Goal: Task Accomplishment & Management: Use online tool/utility

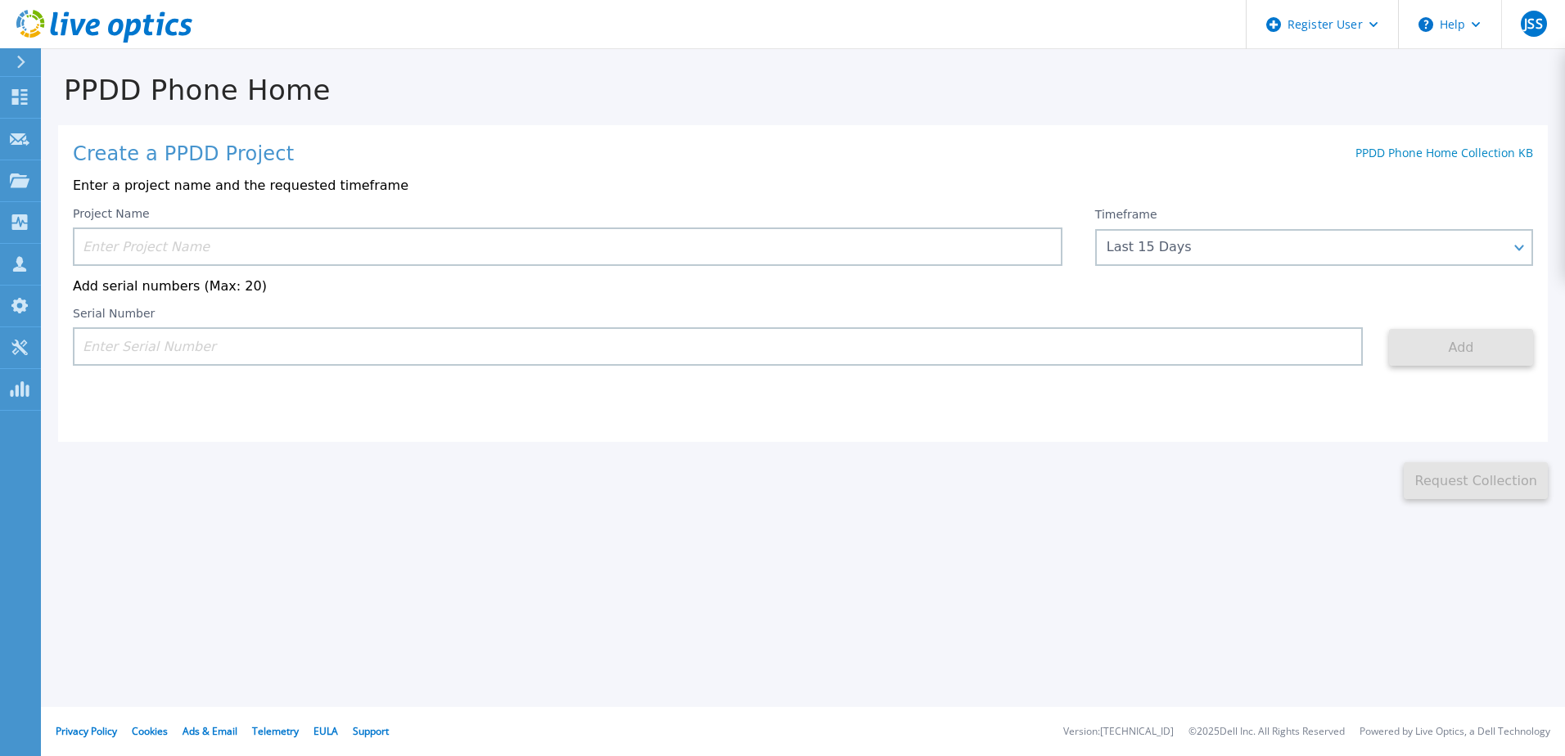
click at [181, 347] on input at bounding box center [718, 346] width 1290 height 38
paste input "CRK00234824194"
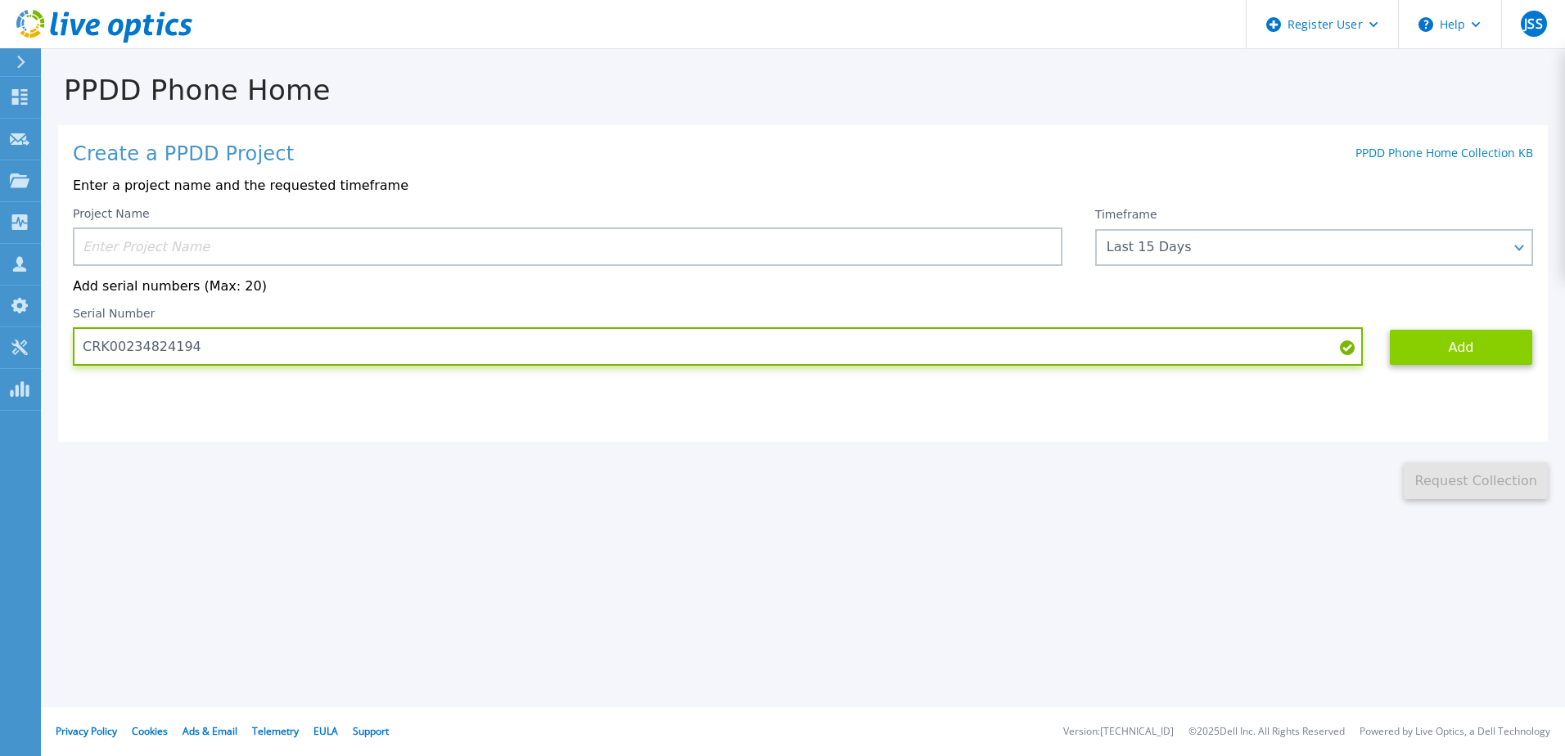
type input "CRK00234824194"
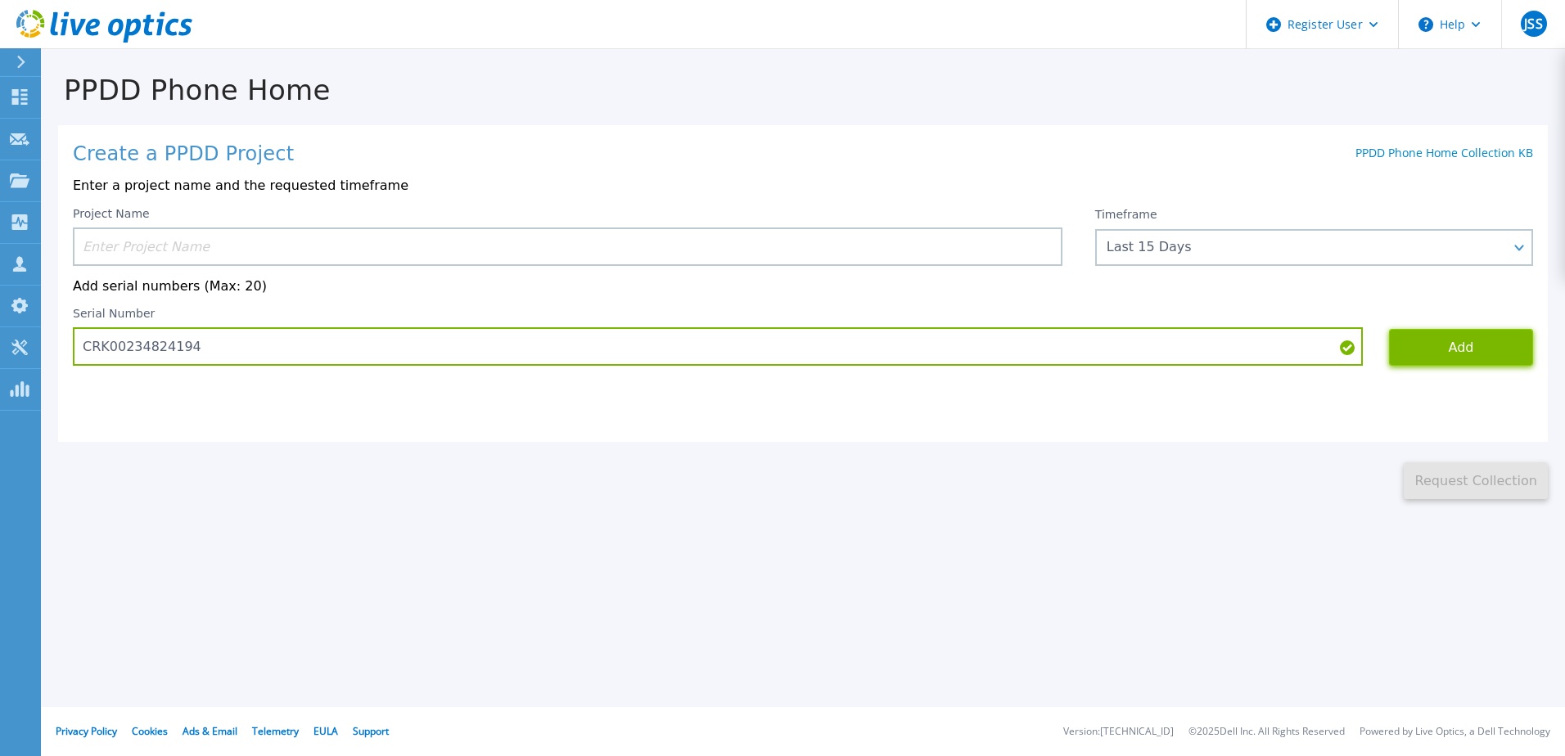
click at [1482, 355] on button "Add" at bounding box center [1461, 347] width 144 height 37
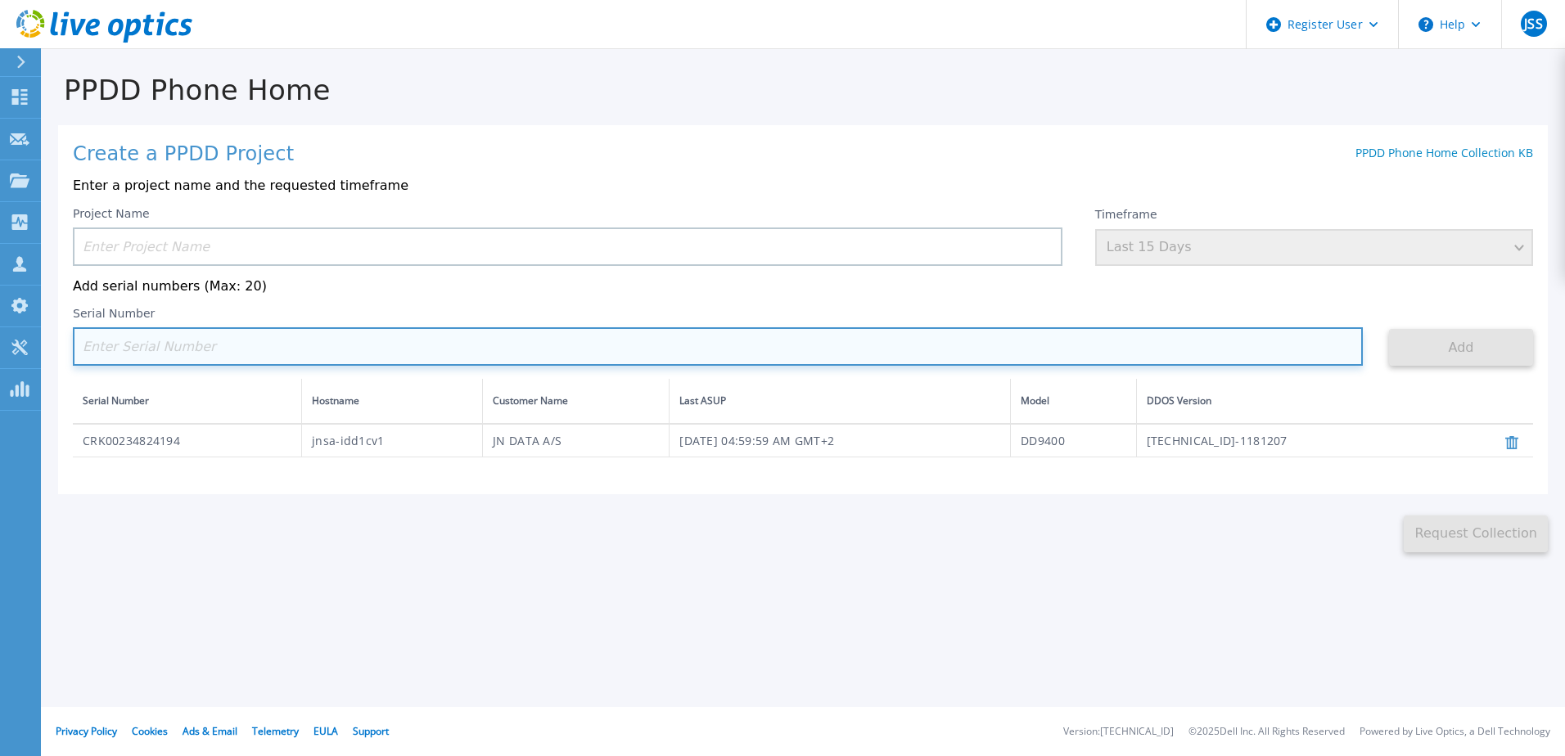
click at [192, 346] on input at bounding box center [718, 346] width 1290 height 38
paste input "CRK00234824195"
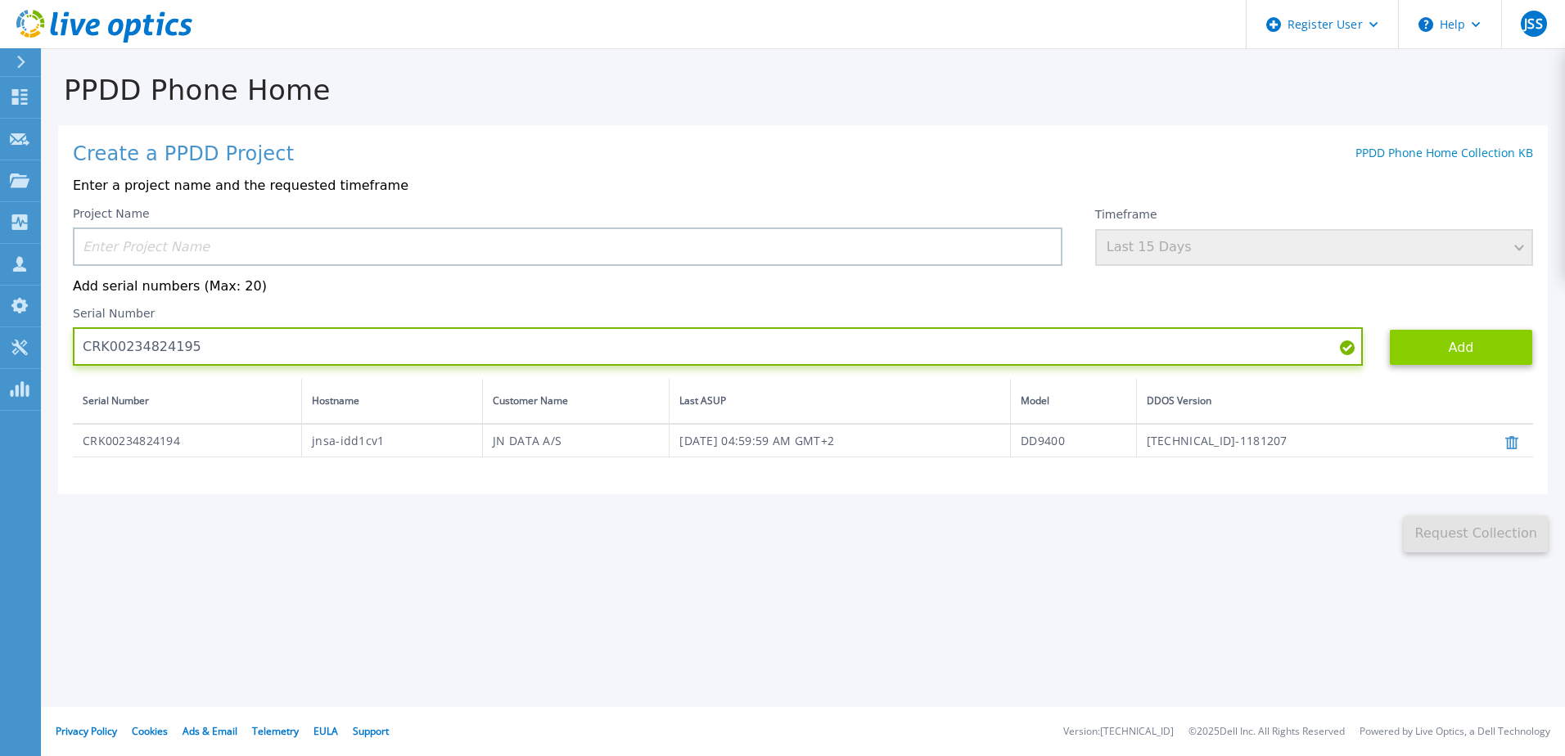
type input "CRK00234824195"
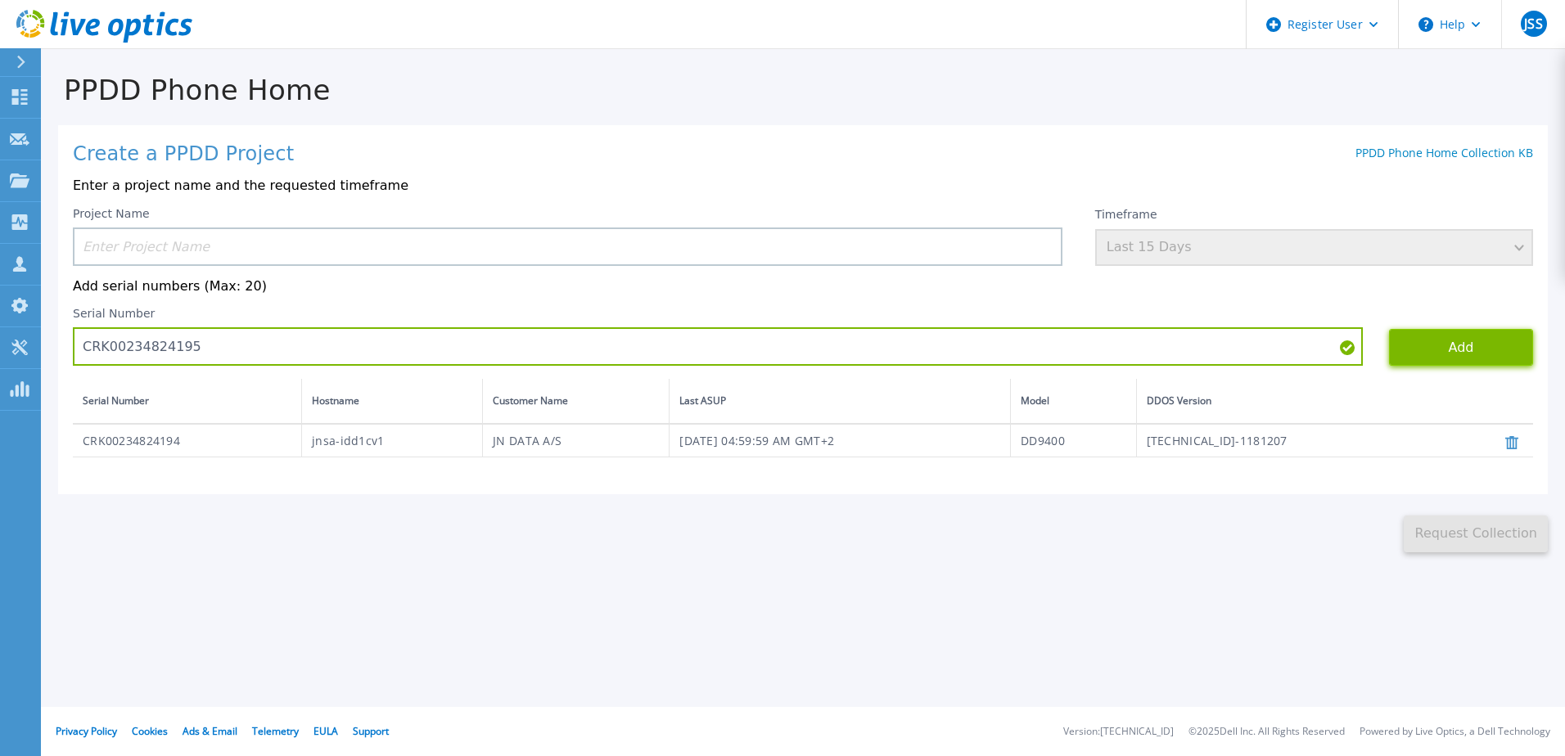
click at [1425, 358] on button "Add" at bounding box center [1461, 347] width 144 height 37
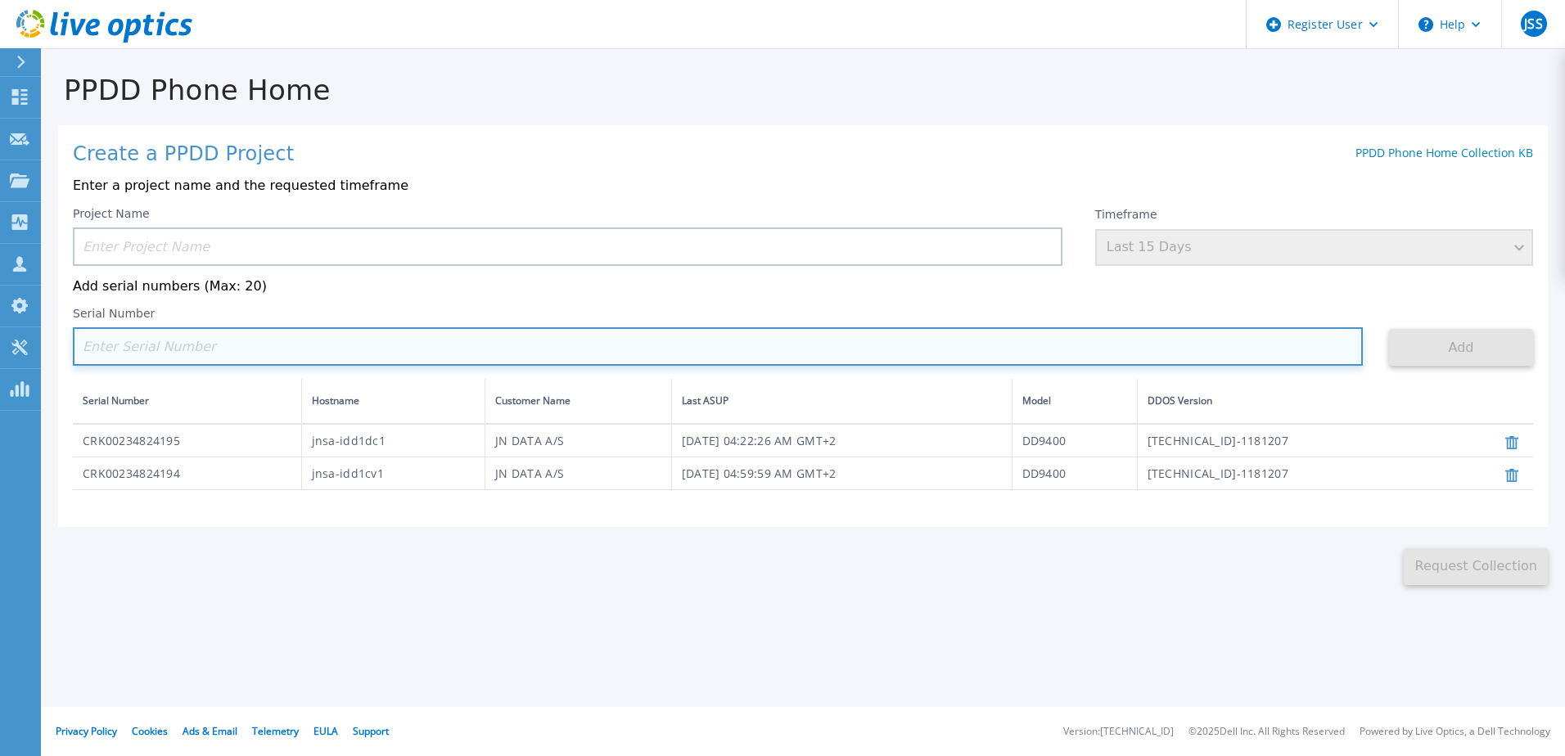
click at [433, 345] on input at bounding box center [718, 346] width 1290 height 38
paste input "CRK00234824201"
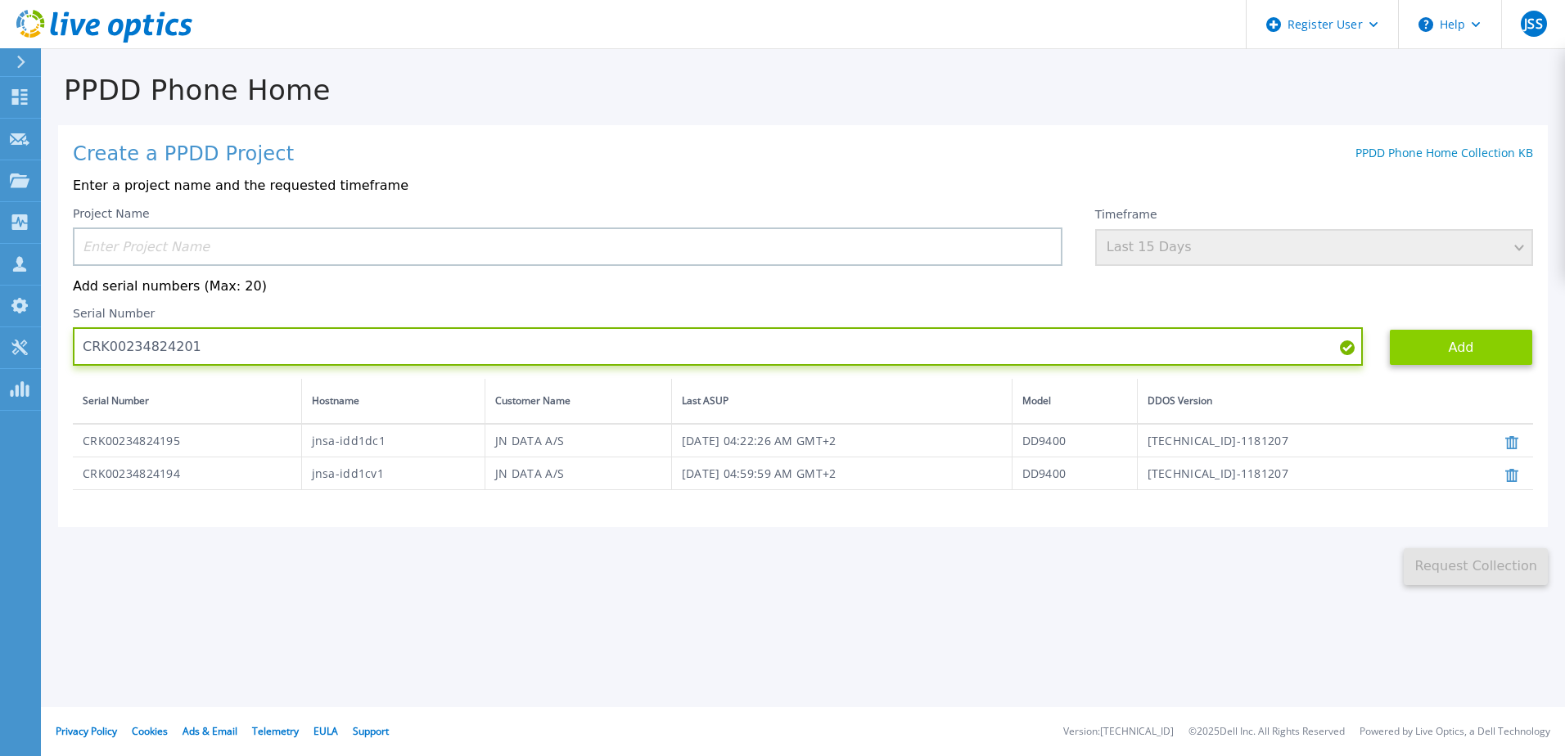
type input "CRK00234824201"
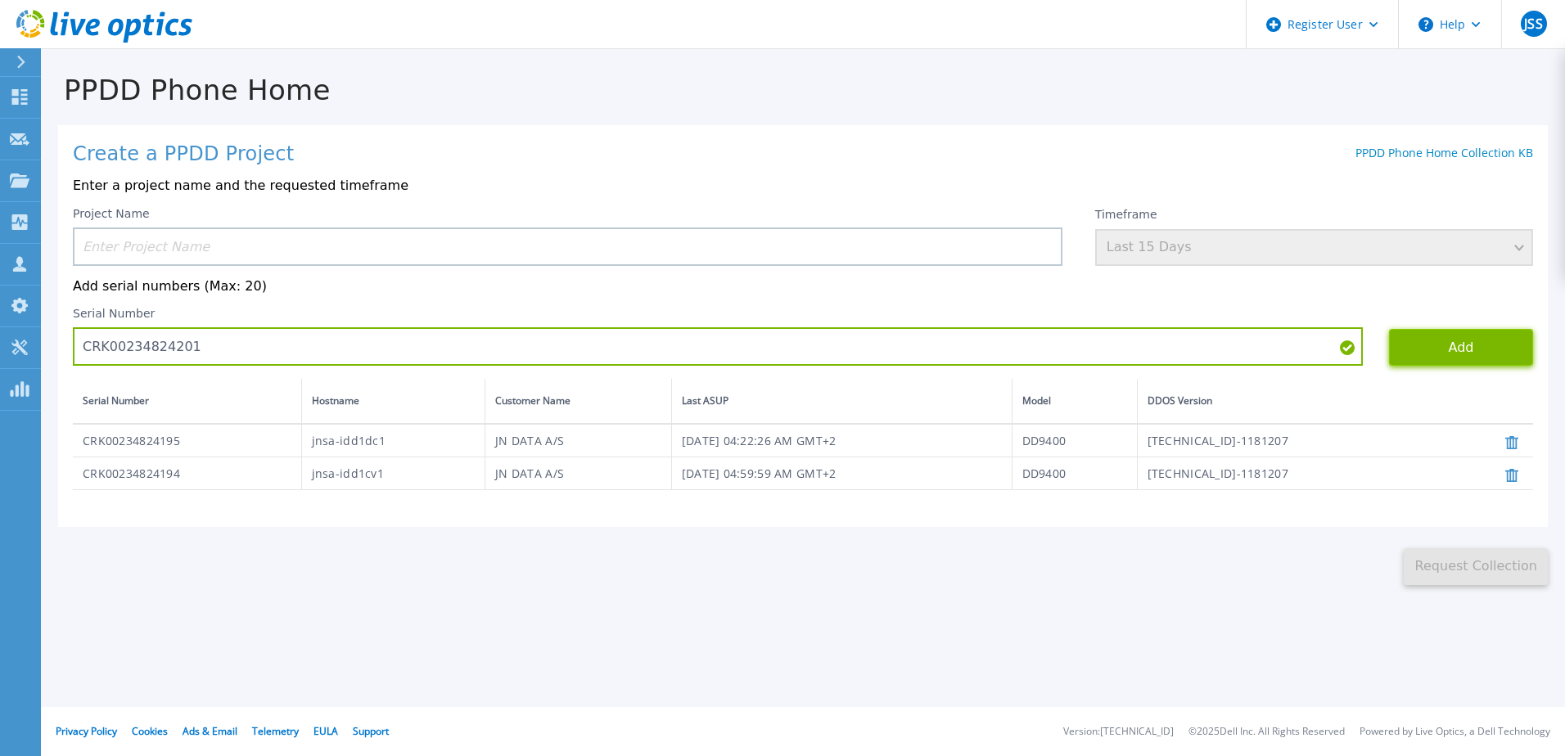
click at [1483, 350] on button "Add" at bounding box center [1461, 347] width 144 height 37
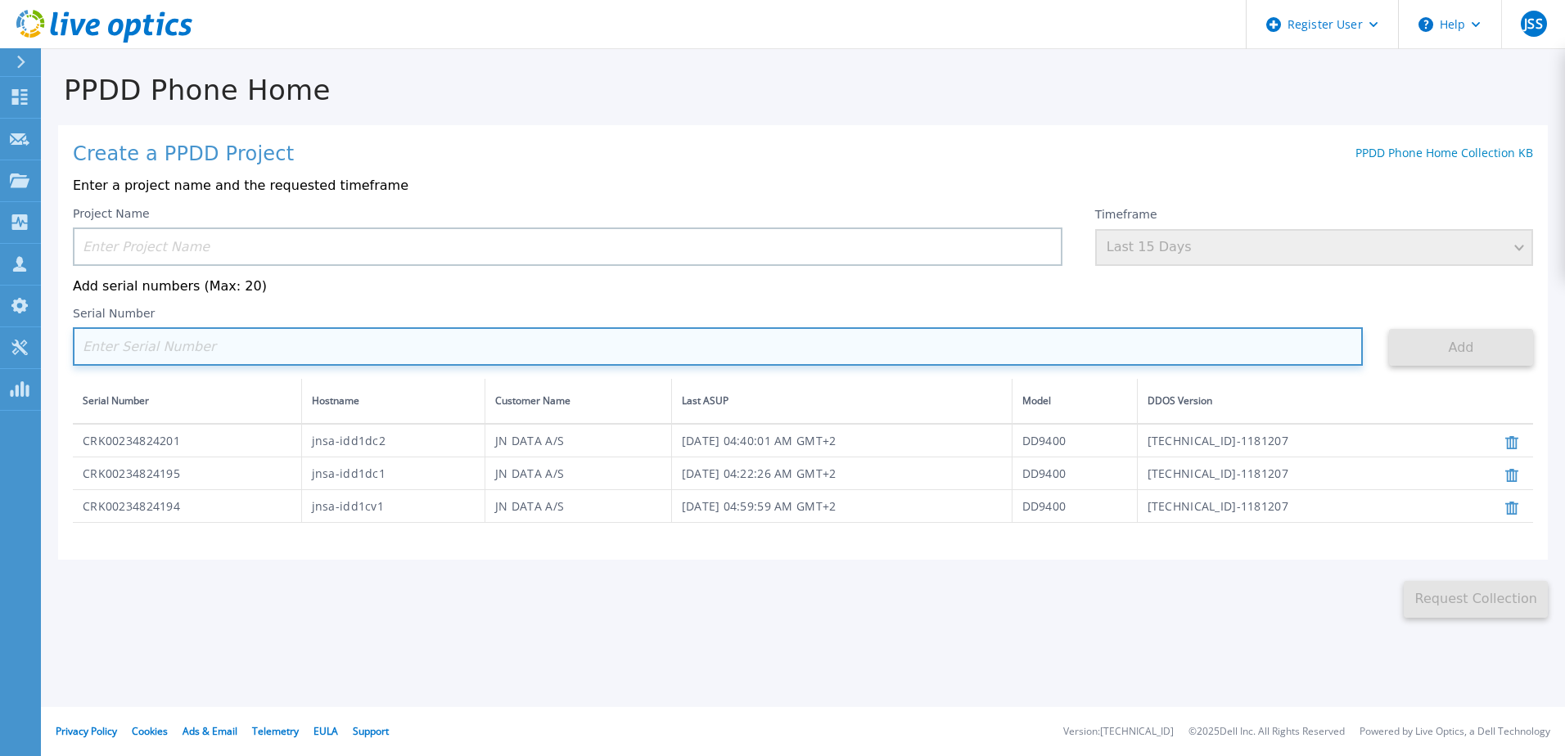
click at [134, 341] on input at bounding box center [718, 346] width 1290 height 38
paste input "CRK00234824197"
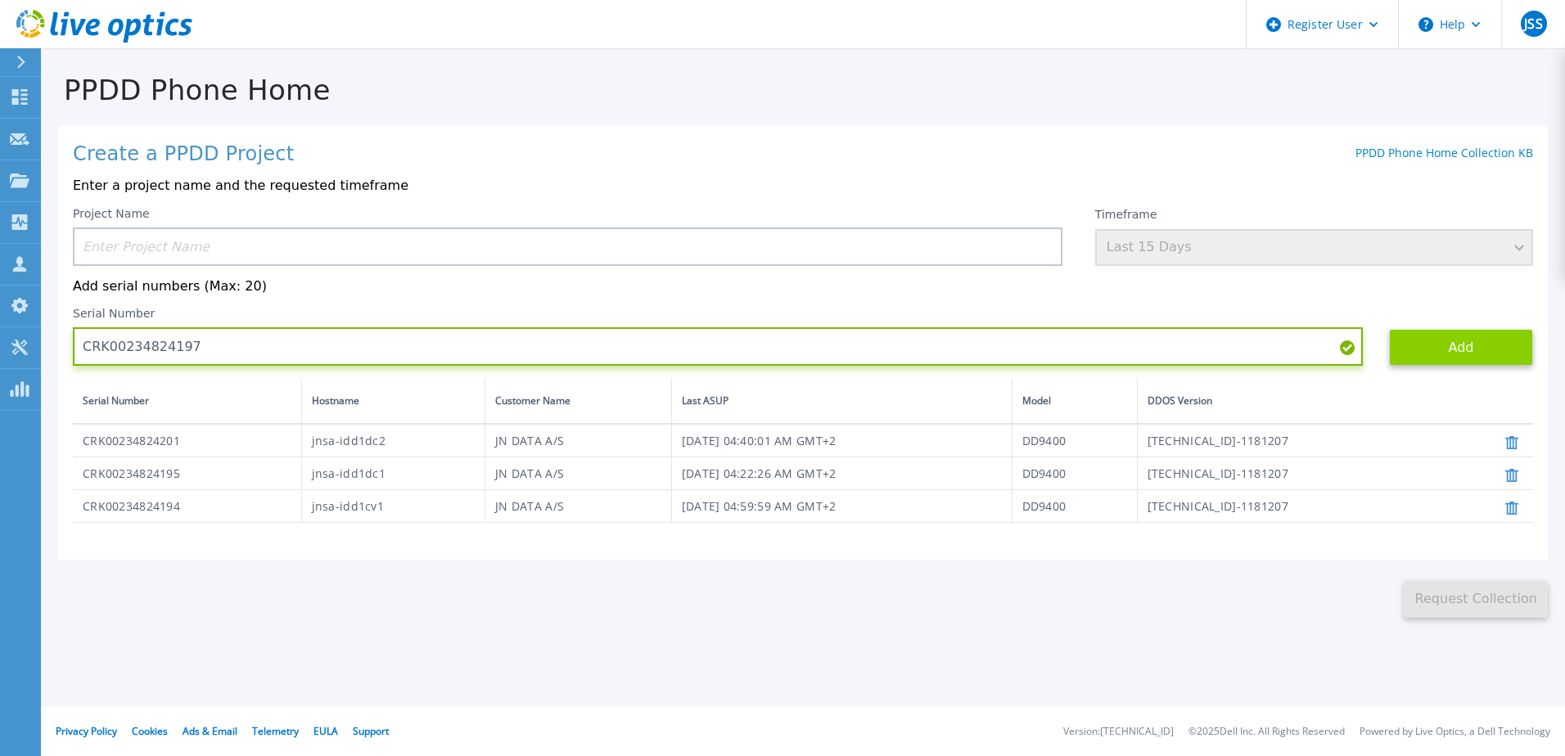
type input "CRK00234824197"
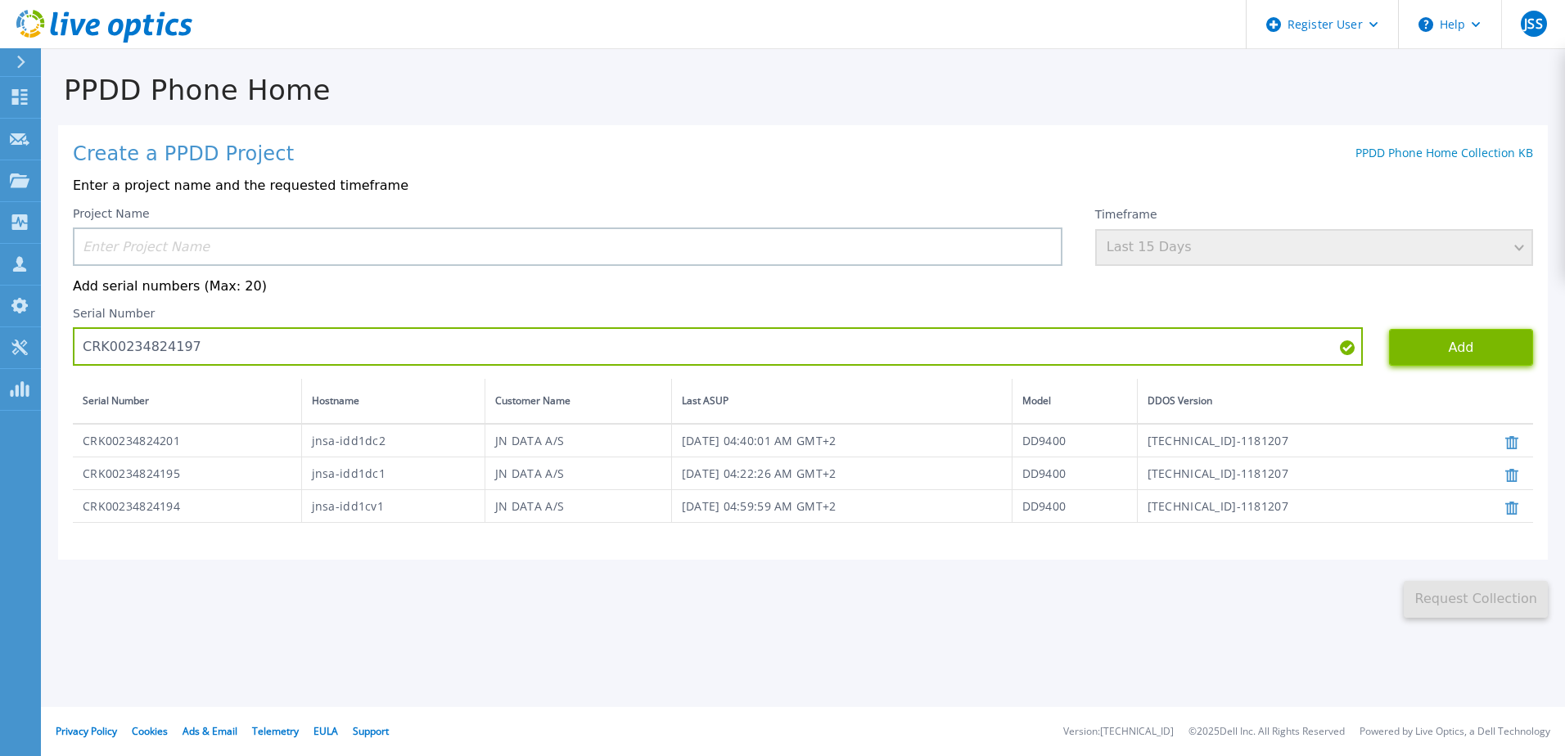
click at [1488, 357] on button "Add" at bounding box center [1461, 347] width 144 height 37
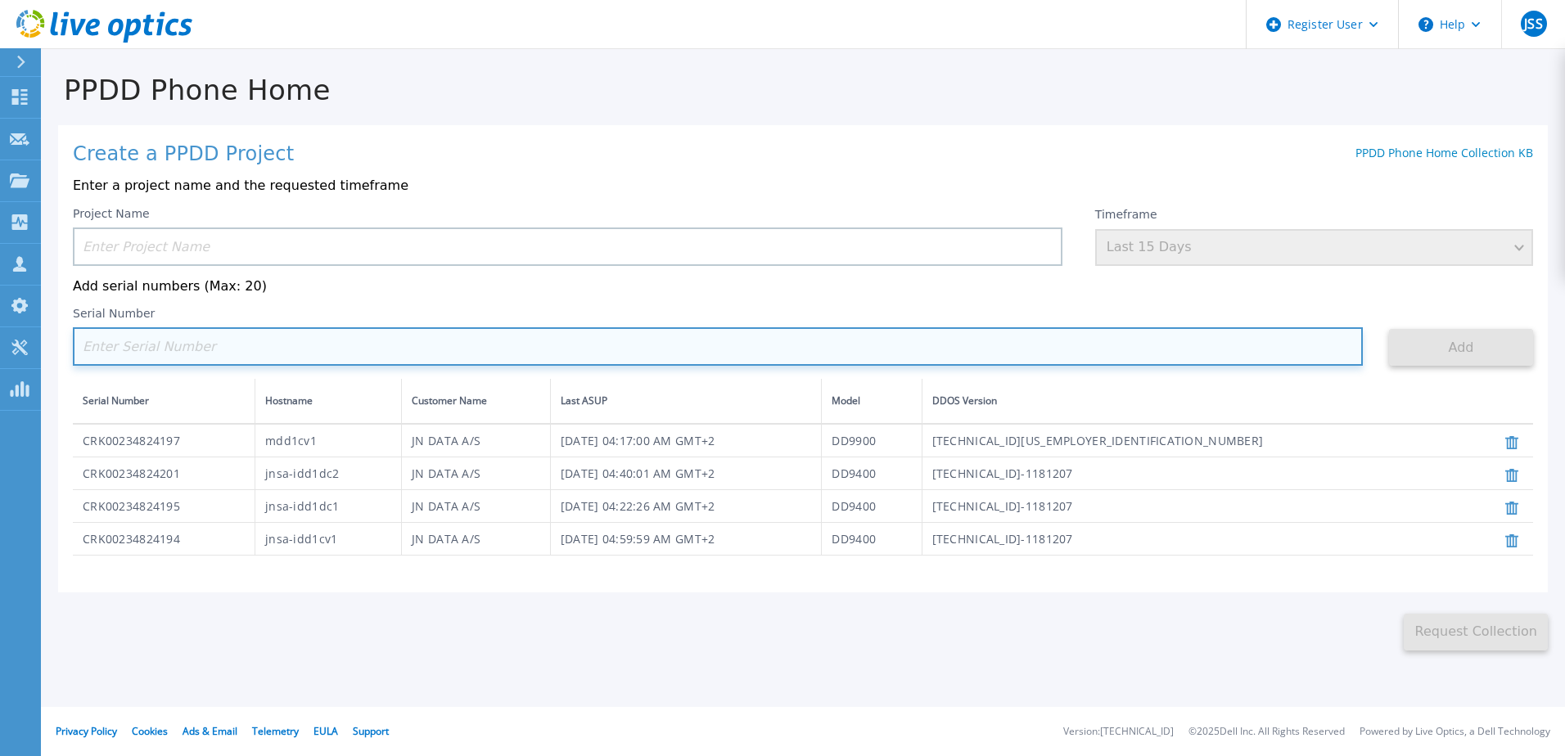
click at [126, 344] on input at bounding box center [718, 346] width 1290 height 38
paste input "CRK00234824196"
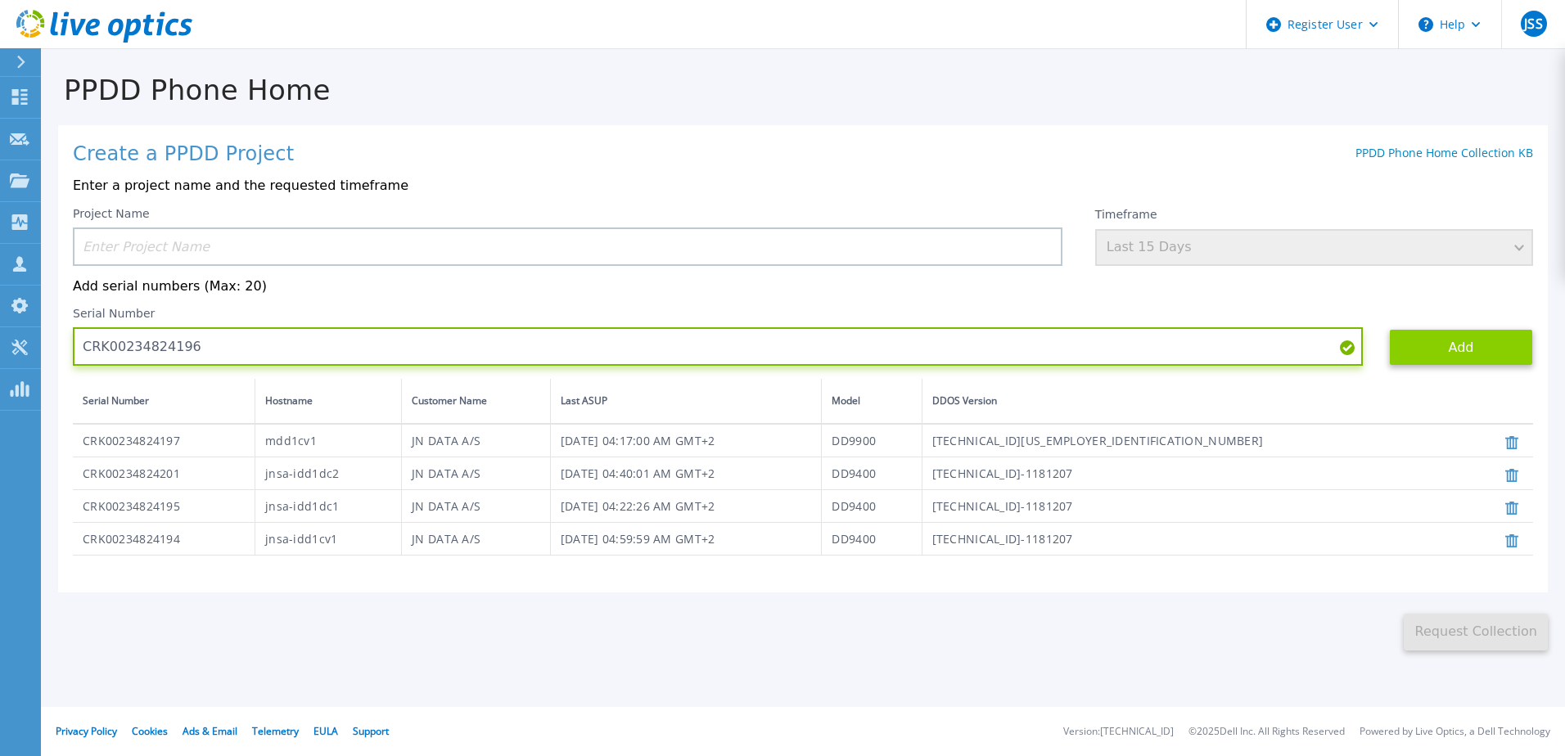
type input "CRK00234824196"
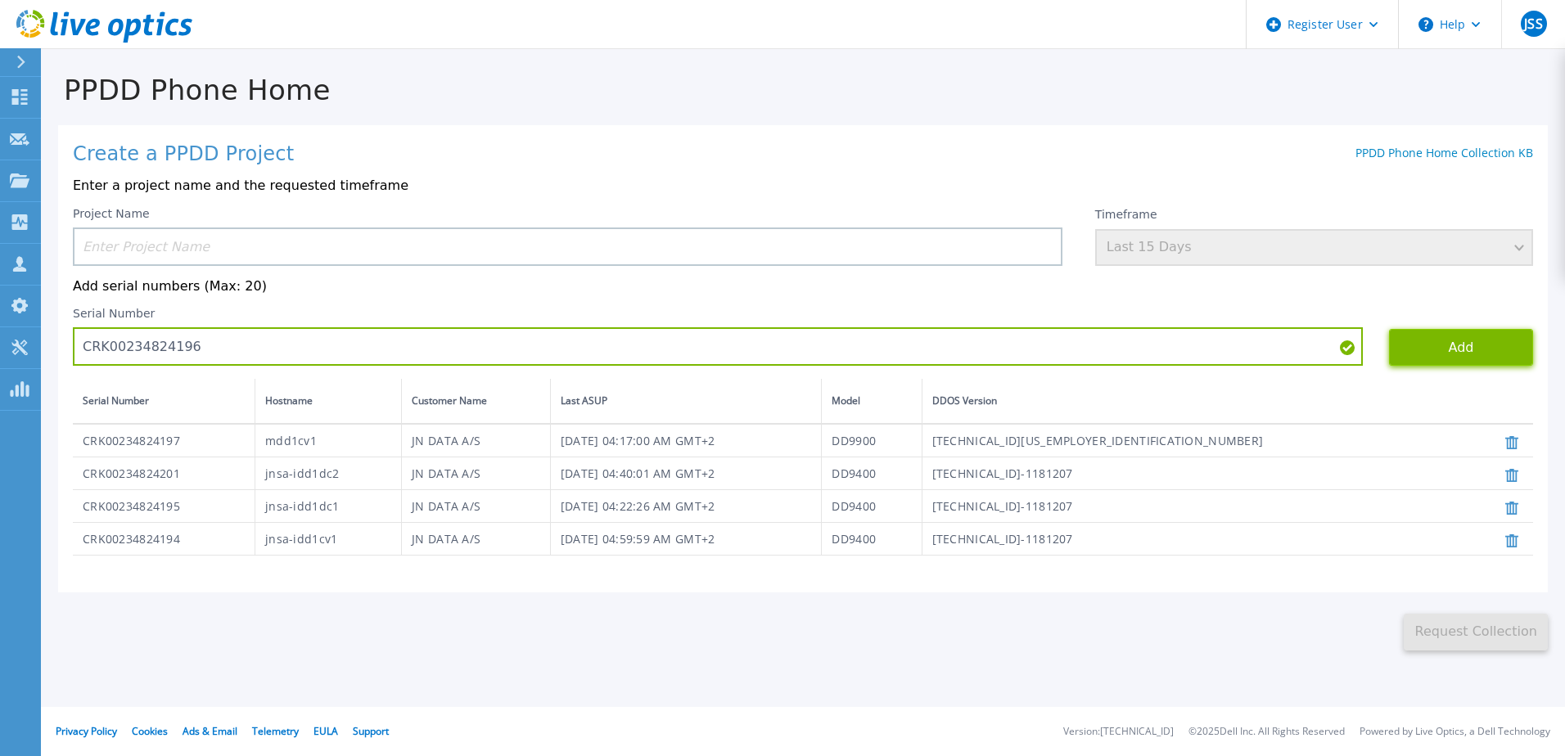
click at [1492, 351] on button "Add" at bounding box center [1461, 347] width 144 height 37
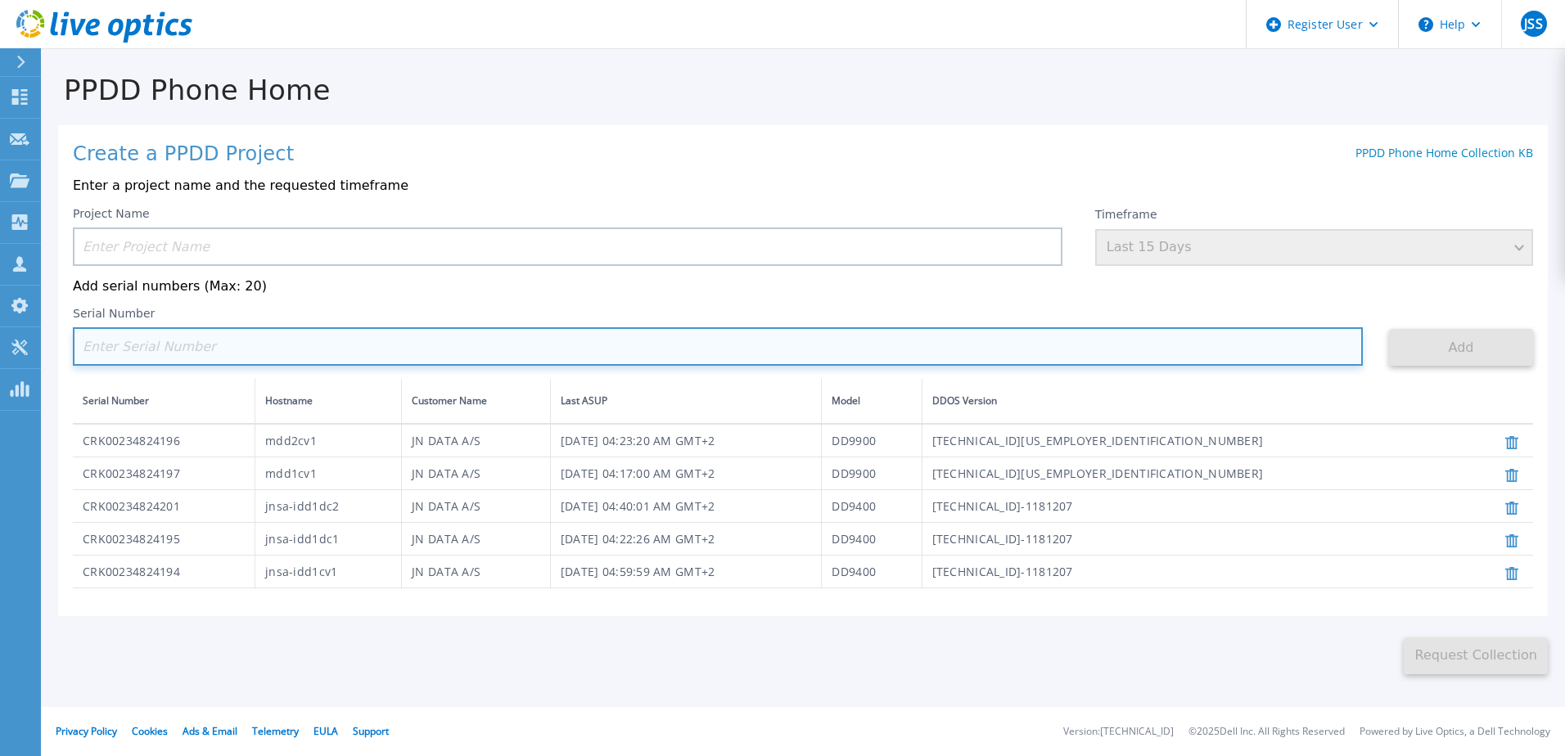
click at [151, 364] on input at bounding box center [718, 346] width 1290 height 38
paste input "CRK00234824203"
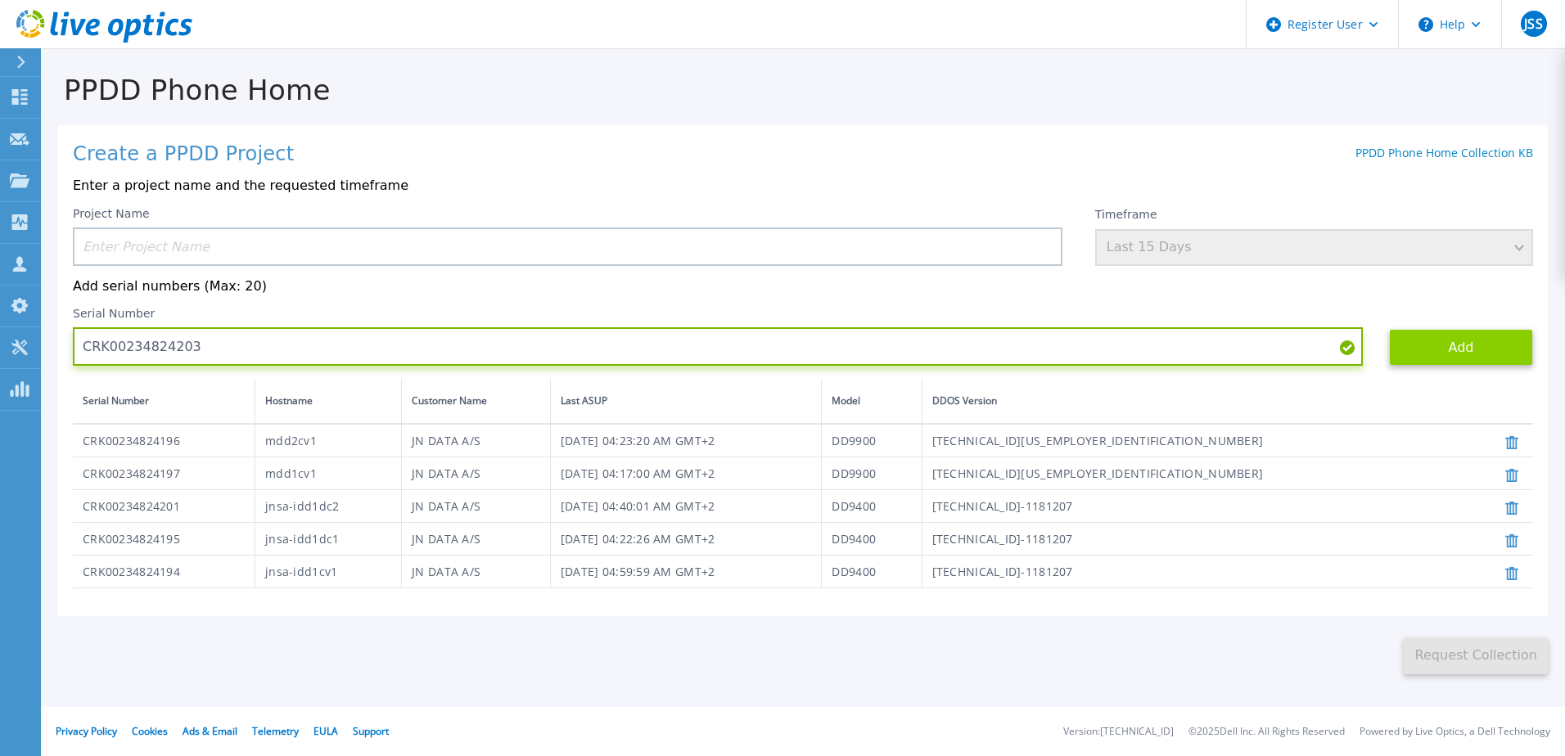
type input "CRK00234824203"
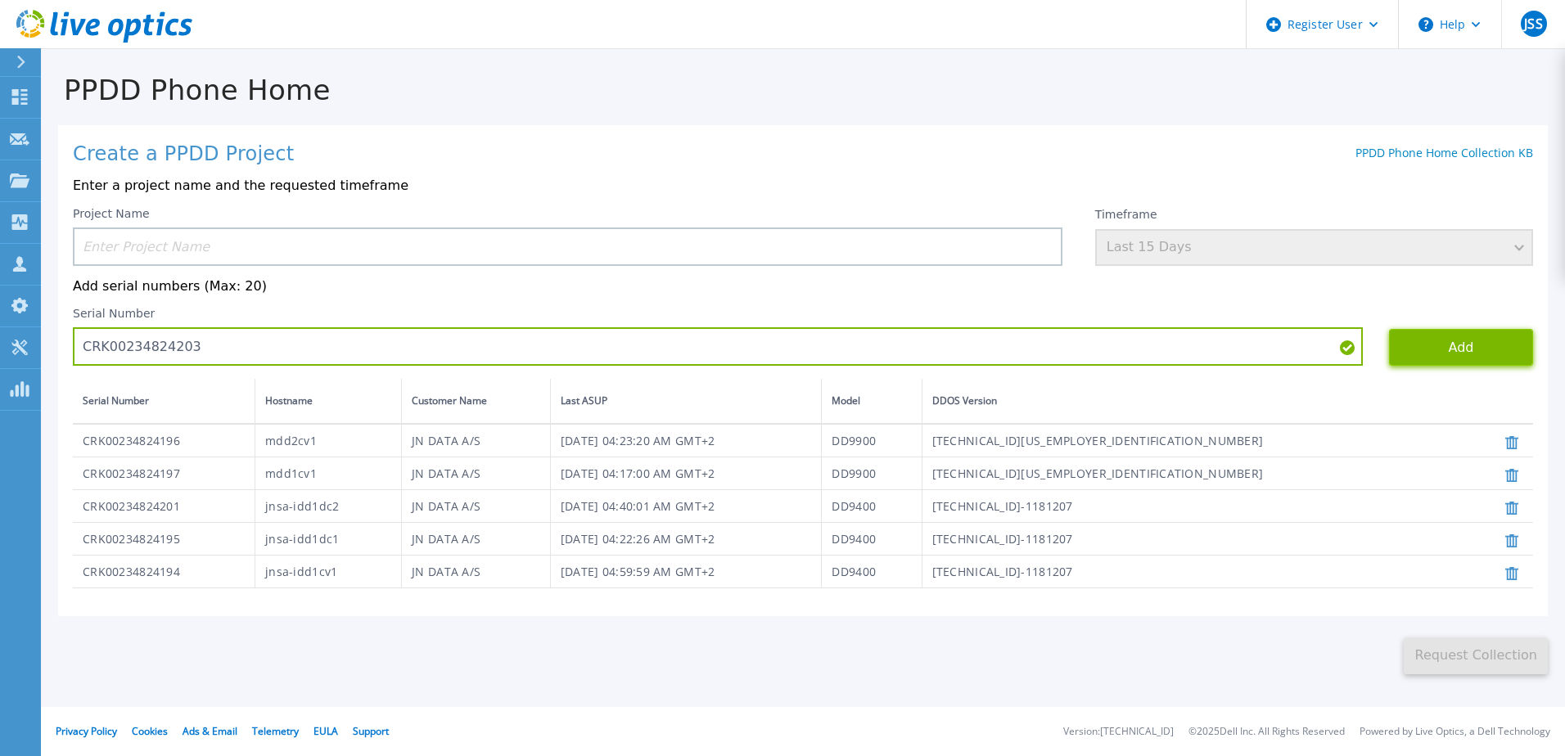
click at [1428, 353] on button "Add" at bounding box center [1461, 347] width 144 height 37
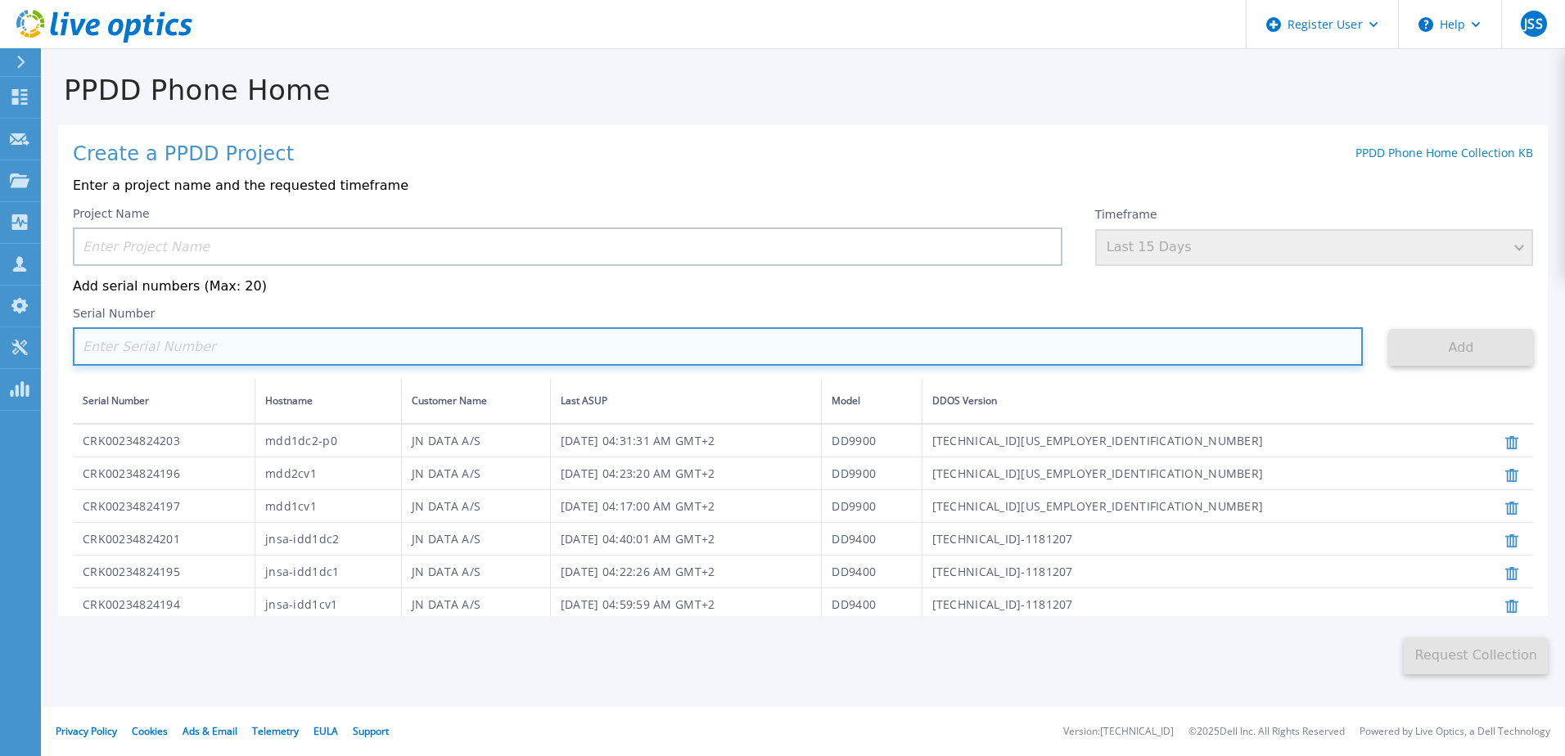
click at [329, 345] on input at bounding box center [718, 346] width 1290 height 38
paste input "CRK00245208944"
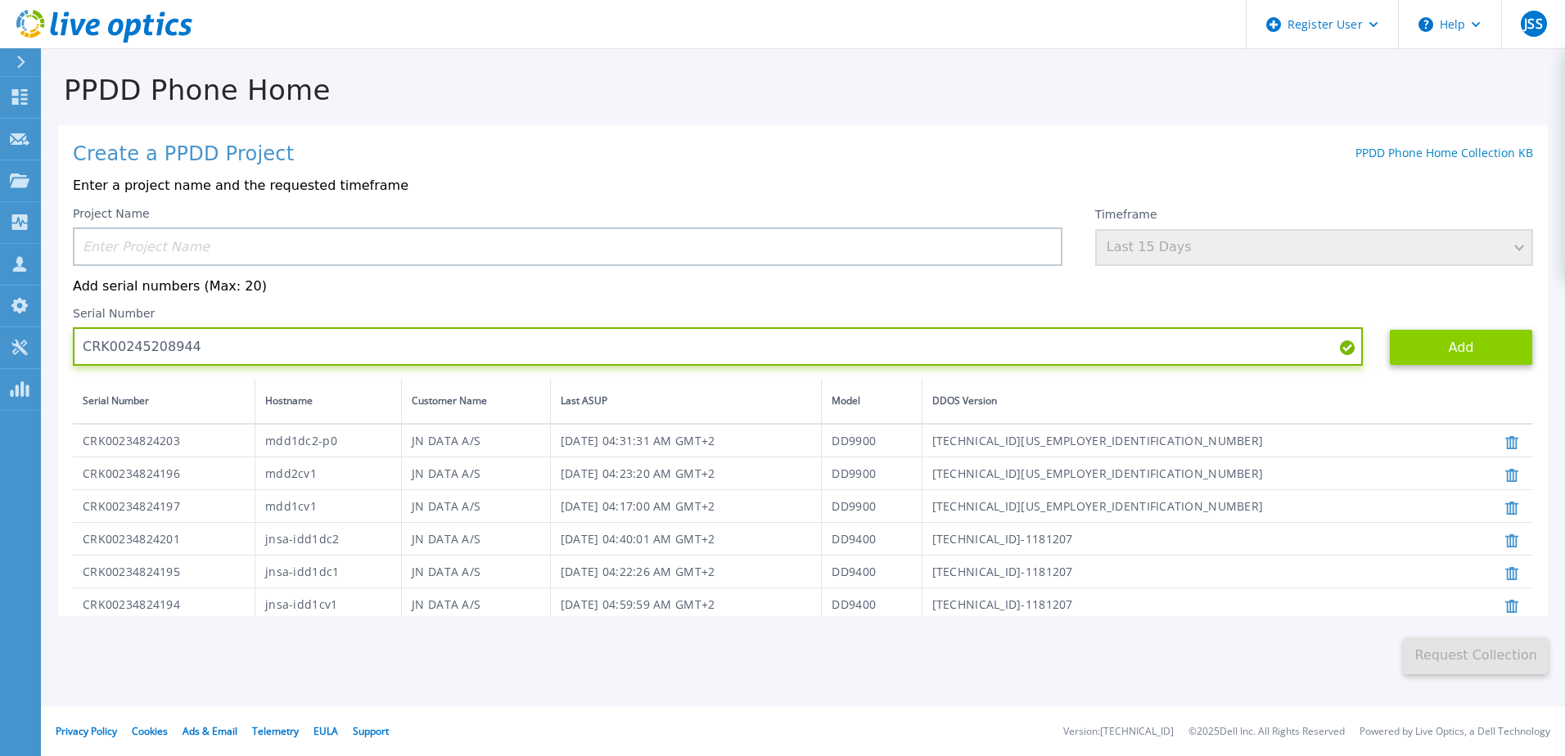
type input "CRK00245208944"
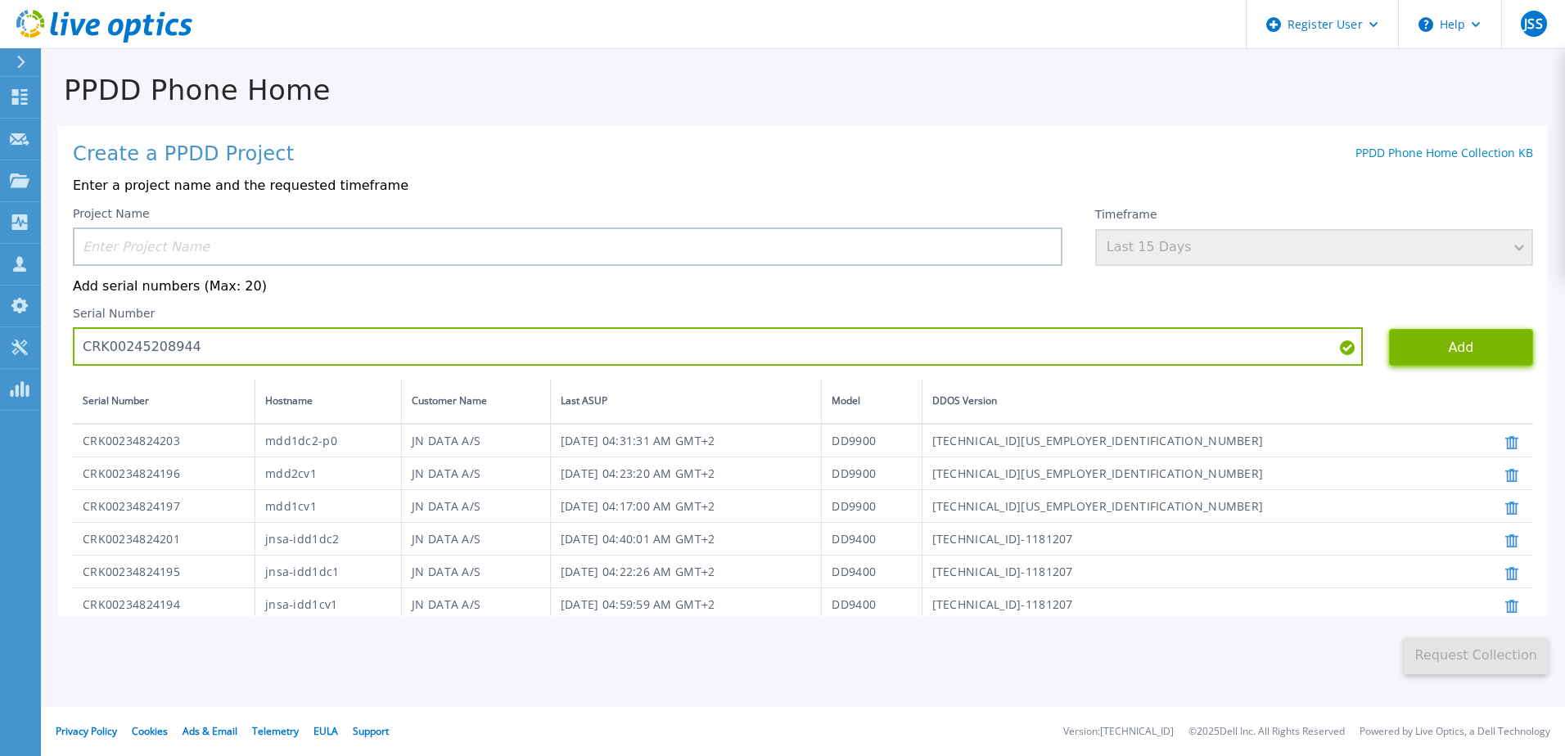
click at [1459, 362] on button "Add" at bounding box center [1461, 347] width 144 height 37
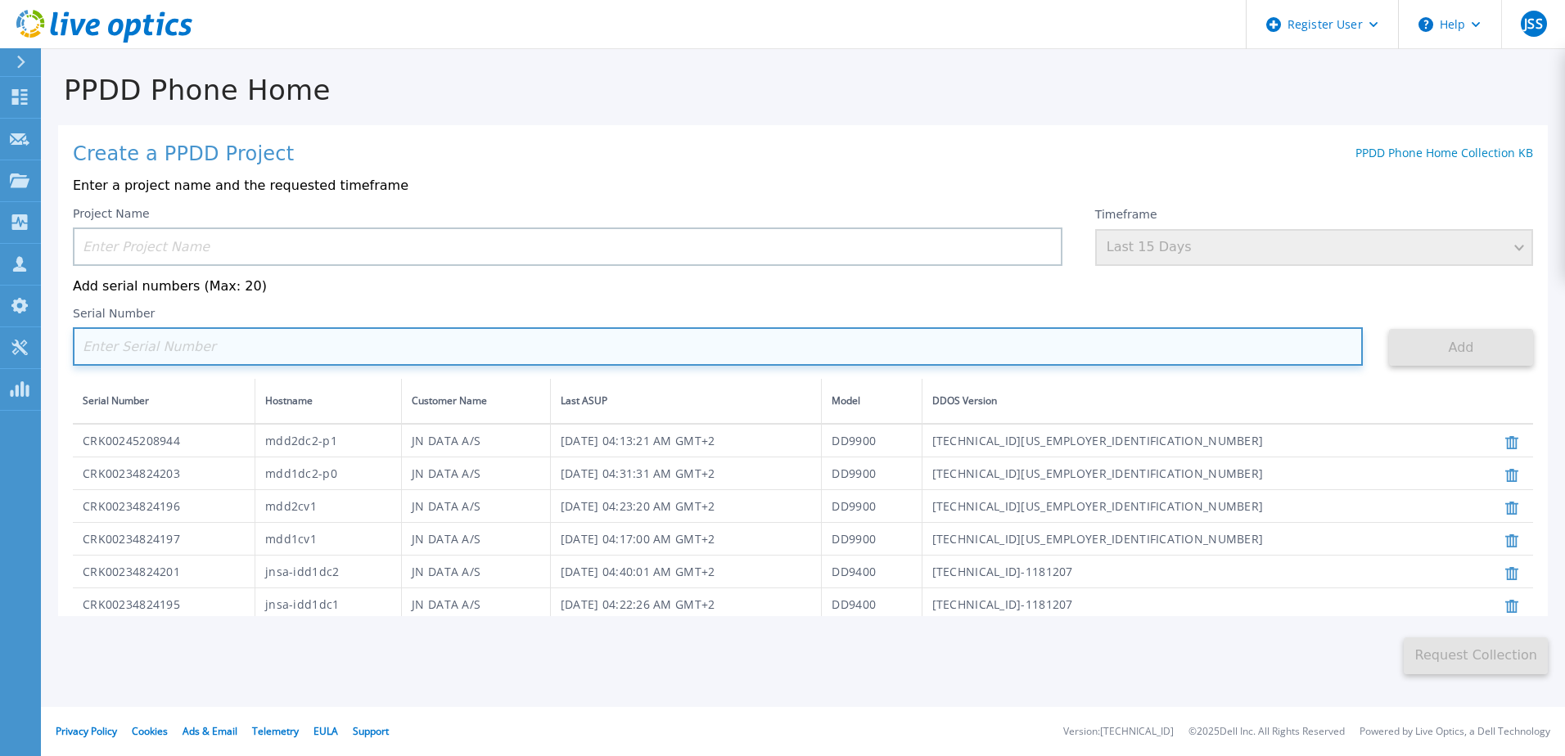
click at [216, 356] on input at bounding box center [718, 346] width 1290 height 38
paste input "CRK00234824199"
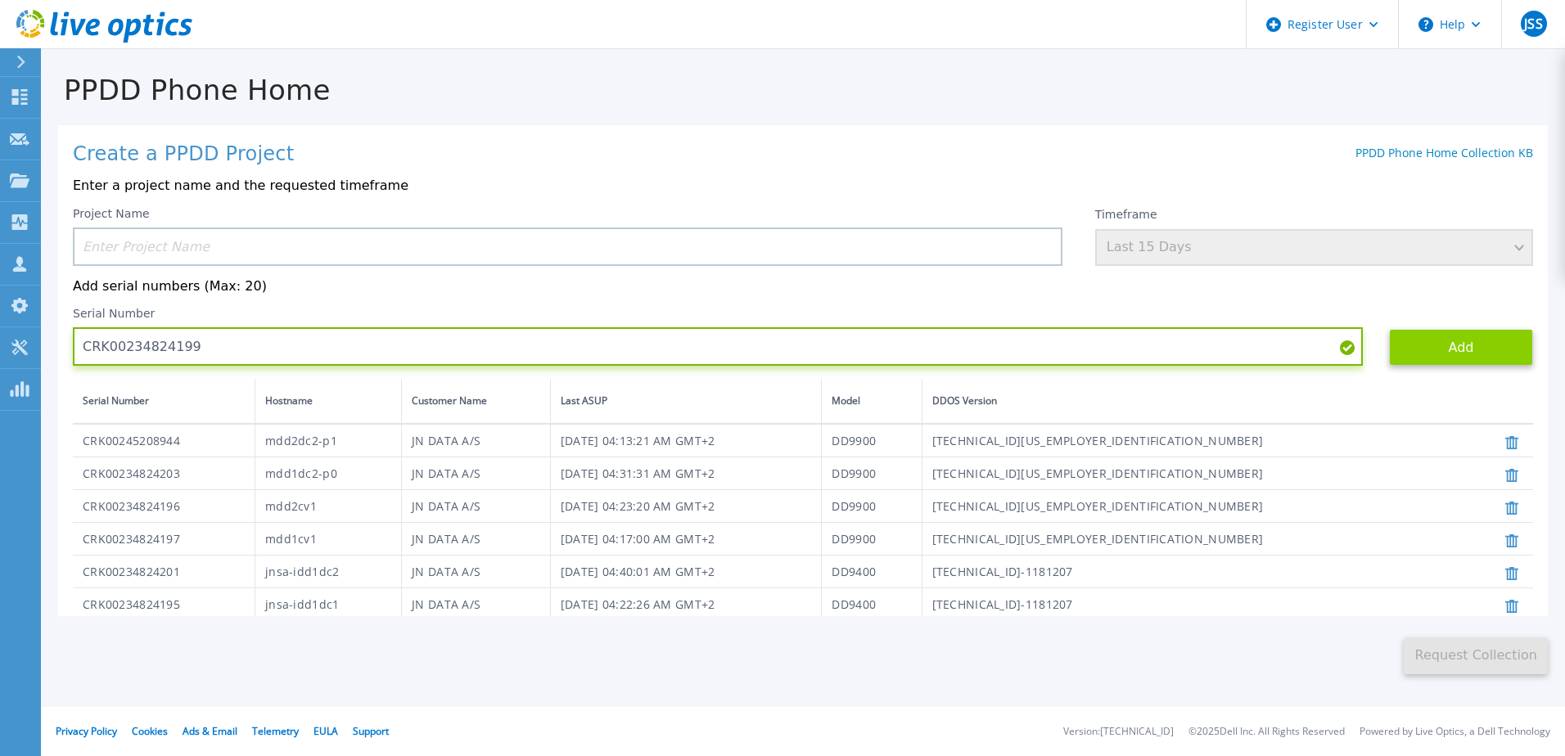
type input "CRK00234824199"
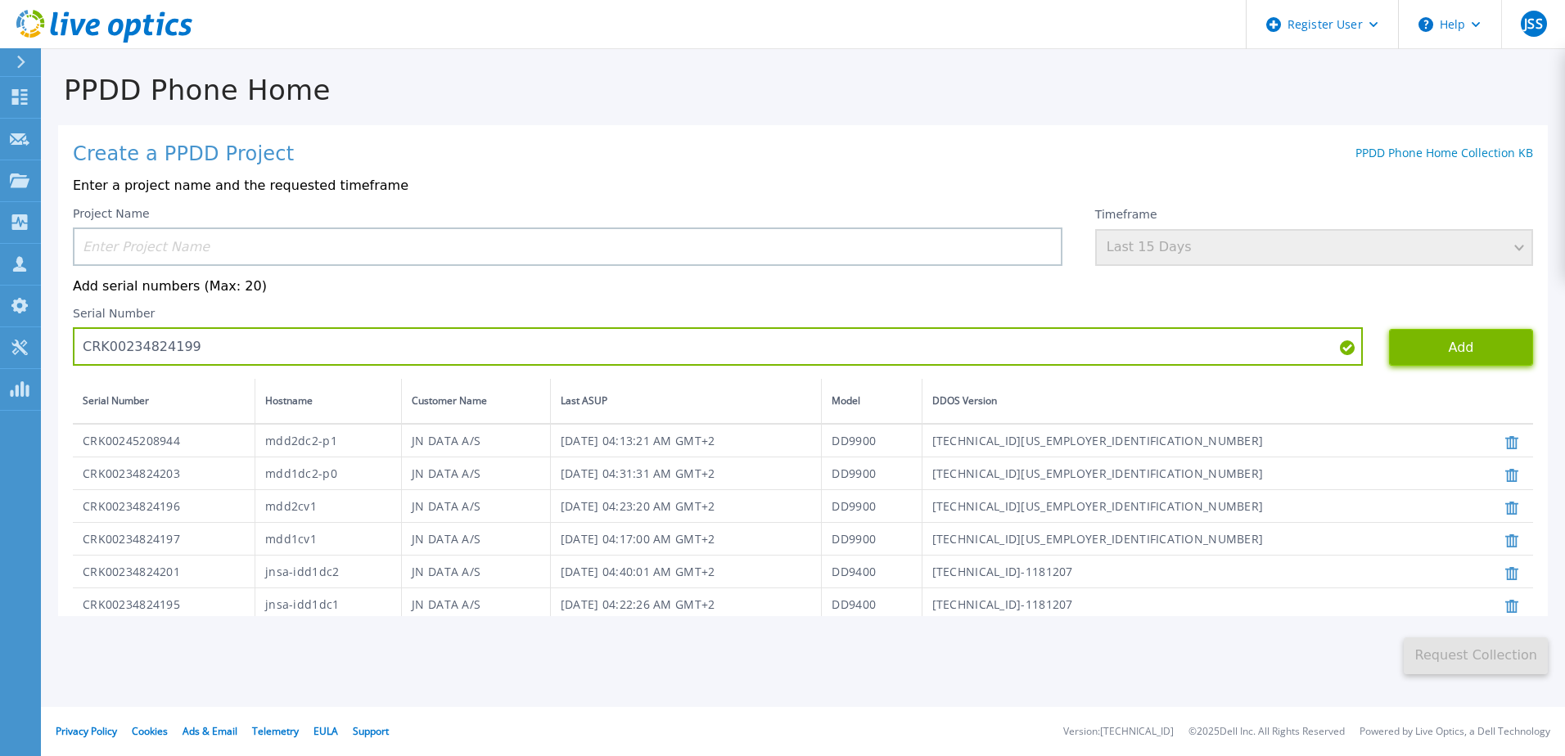
click at [1472, 350] on button "Add" at bounding box center [1461, 347] width 144 height 37
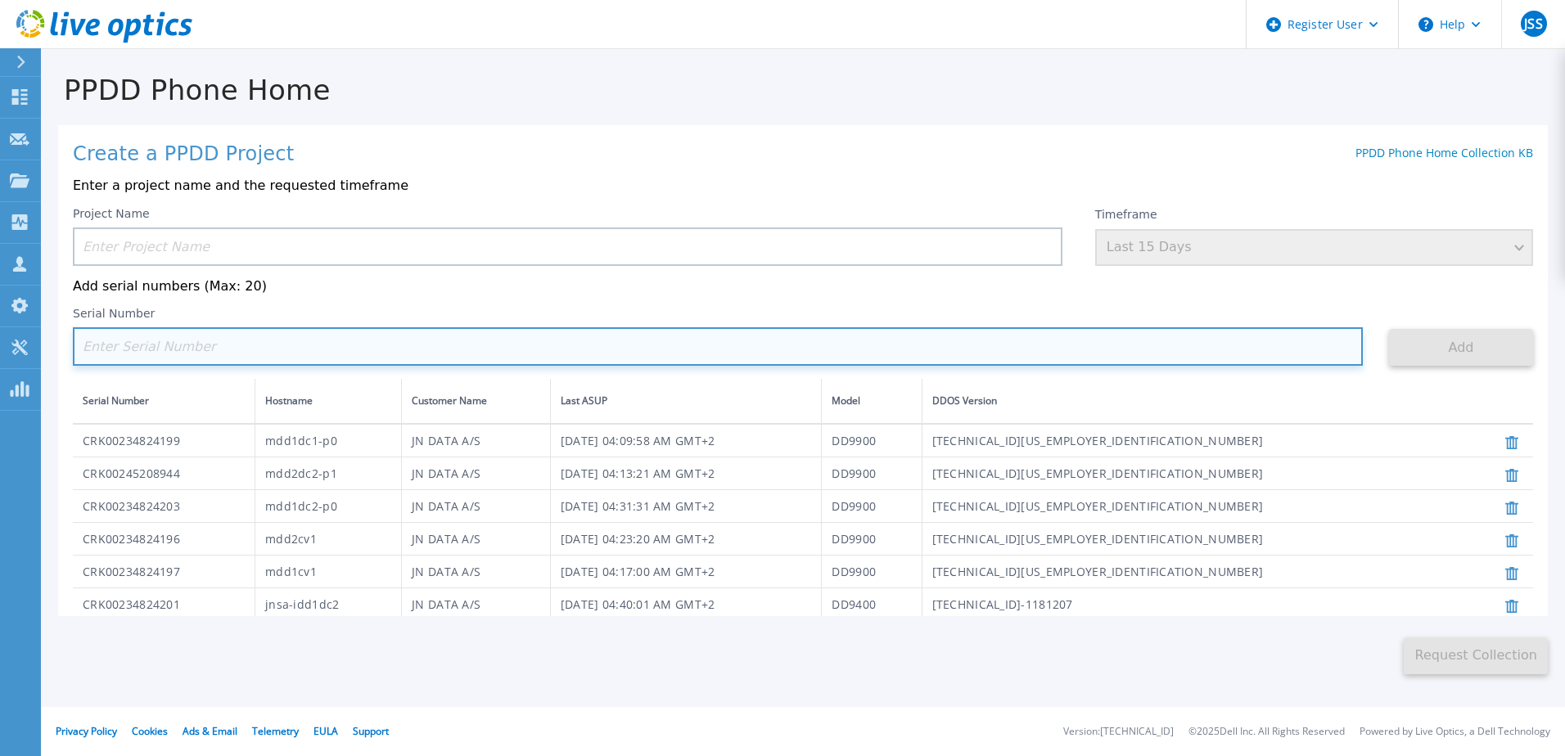
click at [171, 355] on input at bounding box center [718, 346] width 1290 height 38
paste input "CRK00245211310"
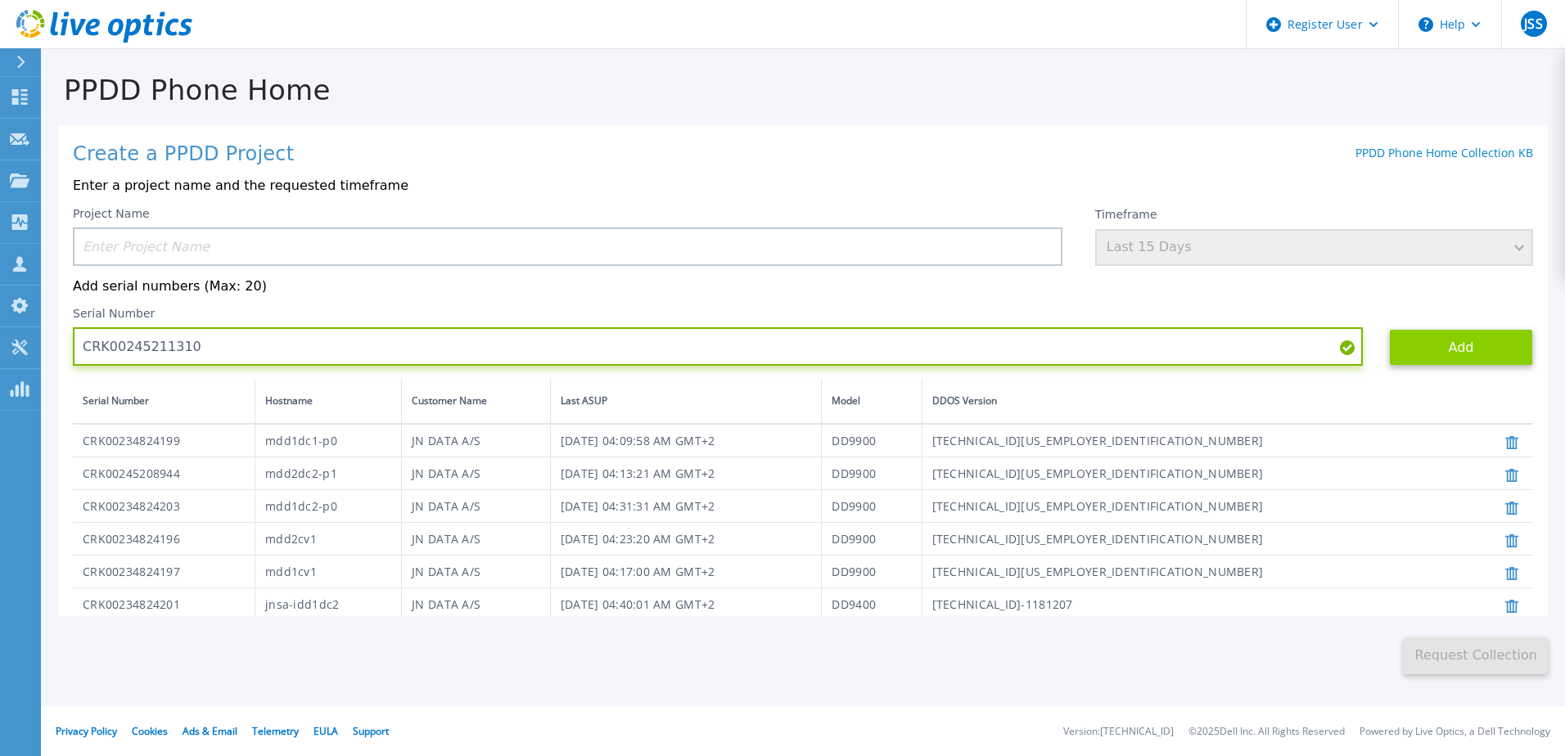
type input "CRK00245211310"
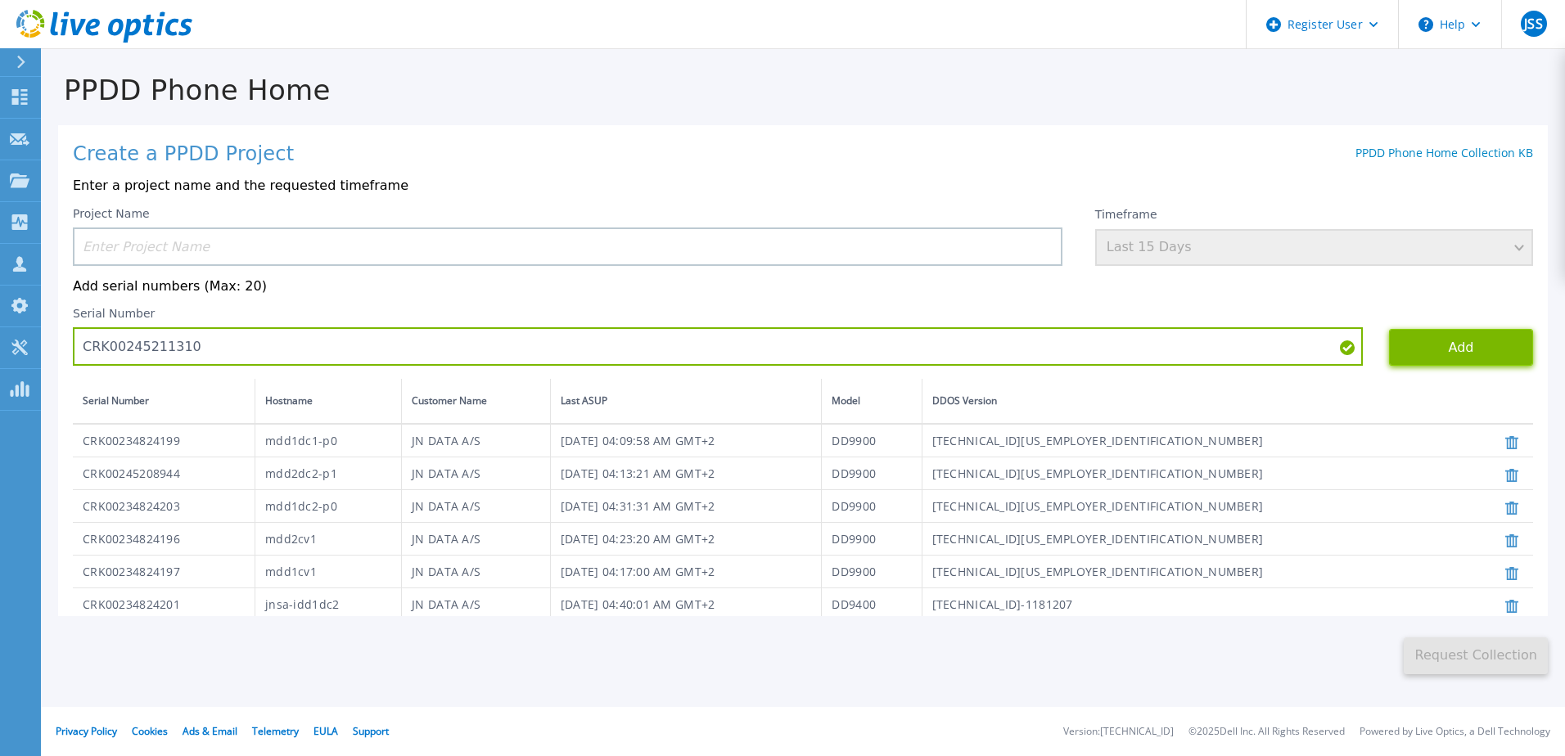
click at [1442, 349] on button "Add" at bounding box center [1461, 347] width 144 height 37
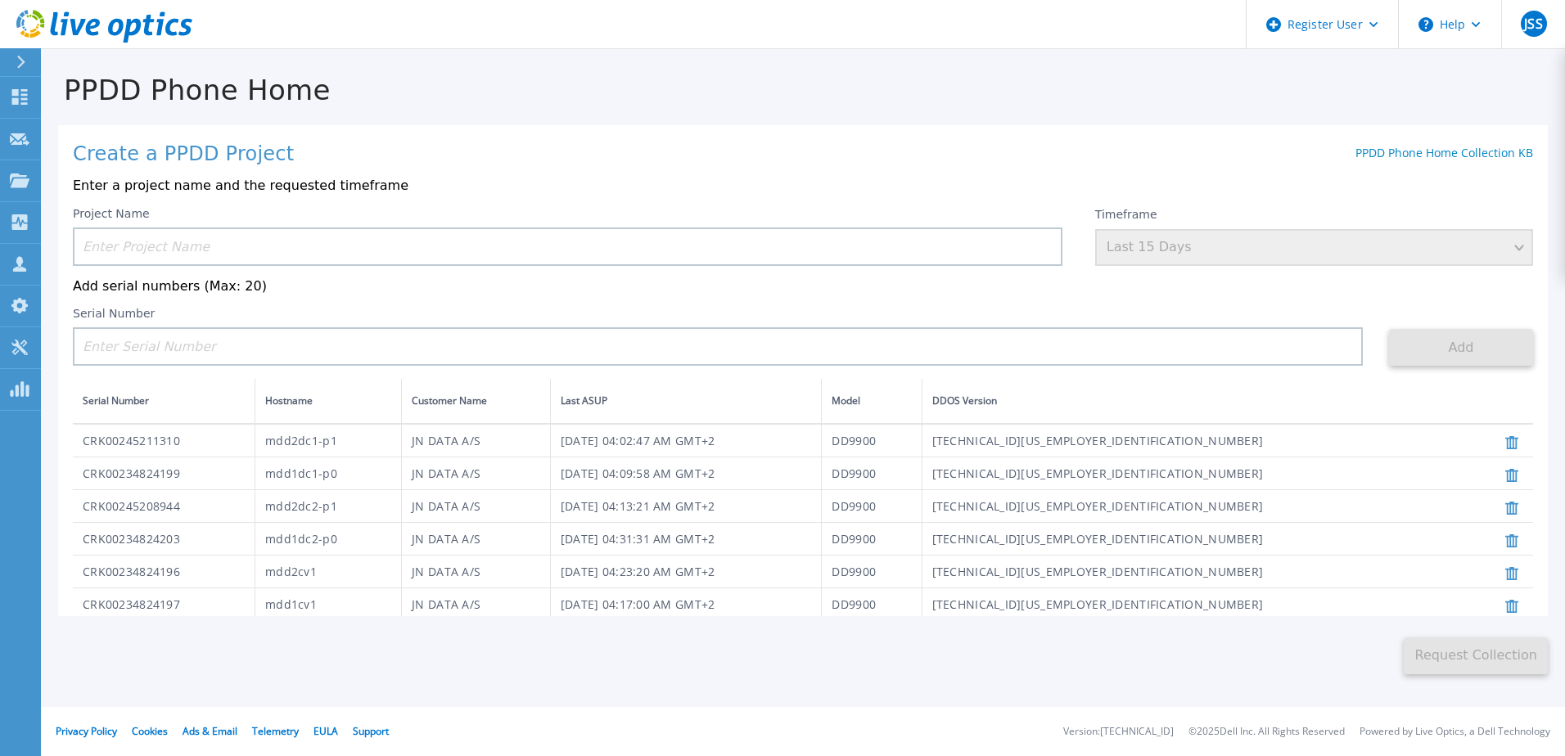
click at [182, 255] on input at bounding box center [568, 247] width 990 height 38
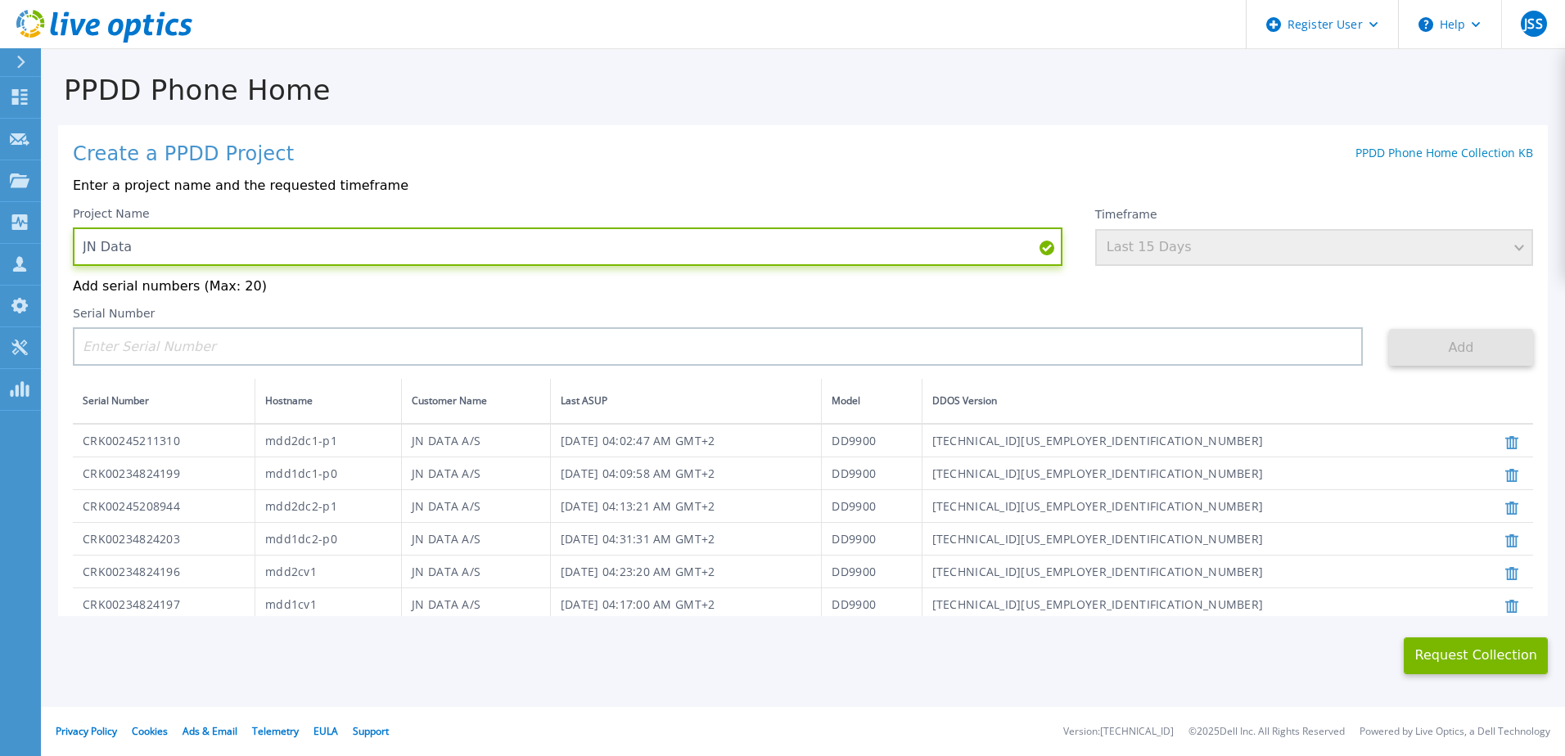
type input "JN Data"
click at [845, 304] on div "Project Name JN Data Timeframe Last 15 Days Add serial numbers (Max: 20) Serial…" at bounding box center [803, 463] width 1460 height 513
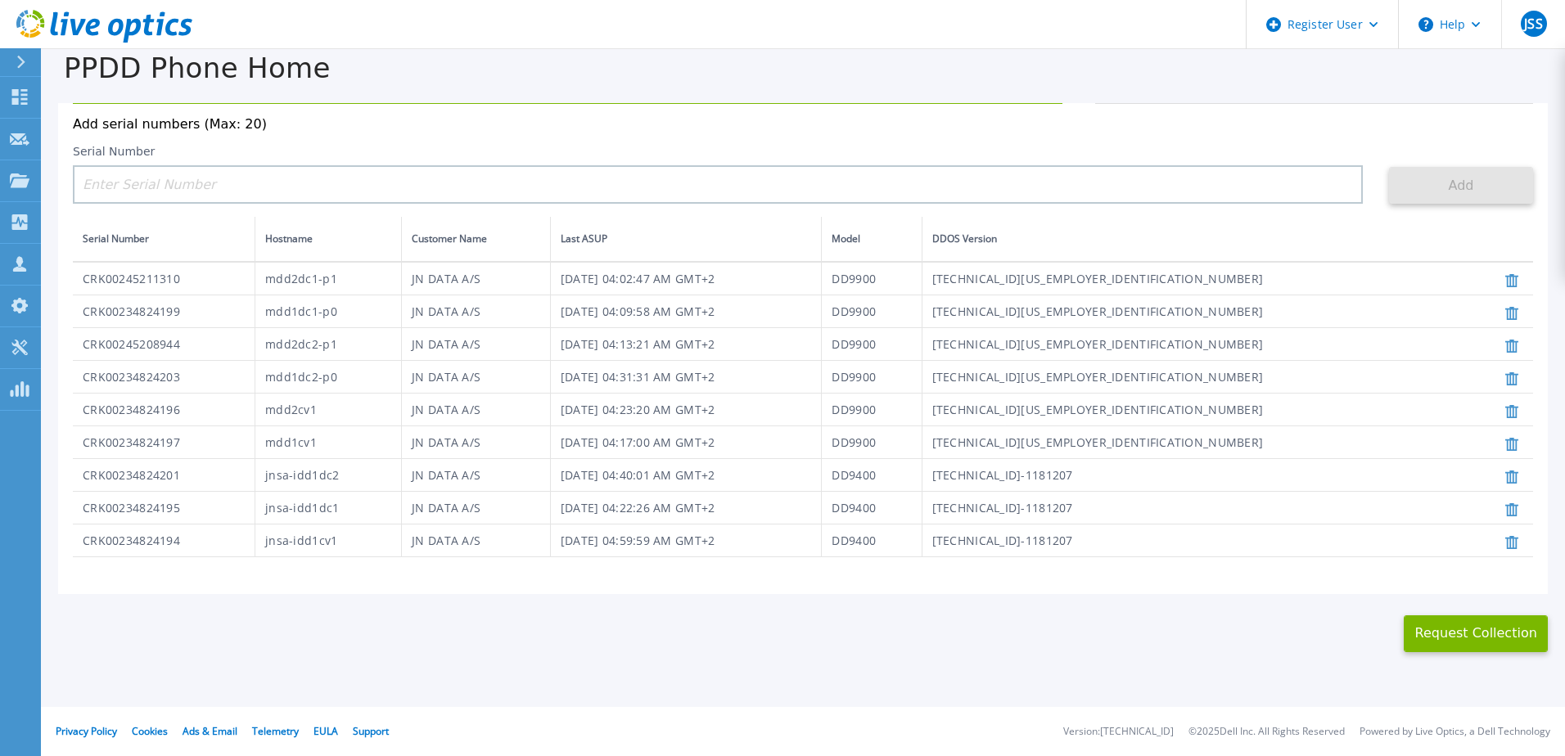
scroll to position [34, 0]
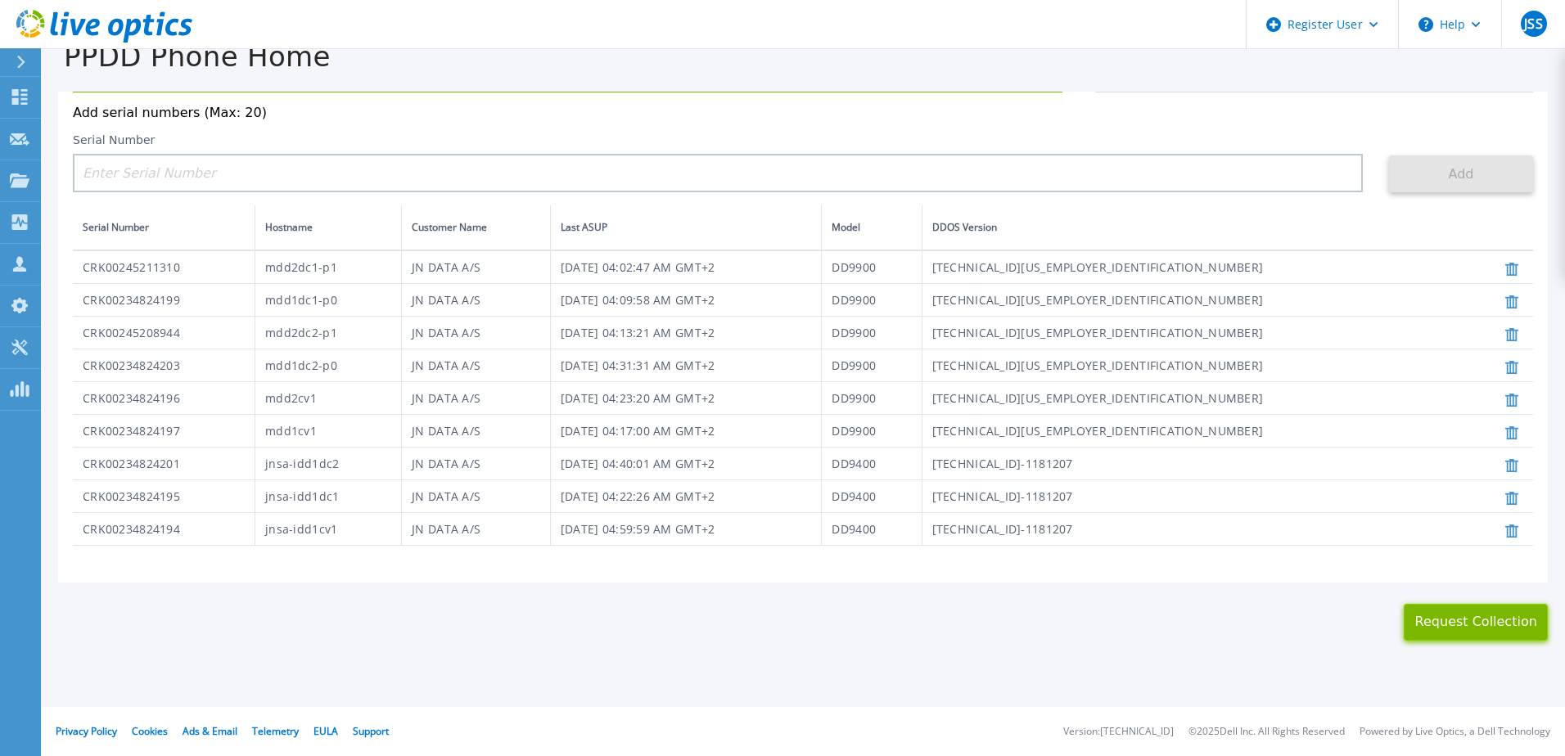
click at [1456, 630] on button "Request Collection" at bounding box center [1476, 622] width 144 height 37
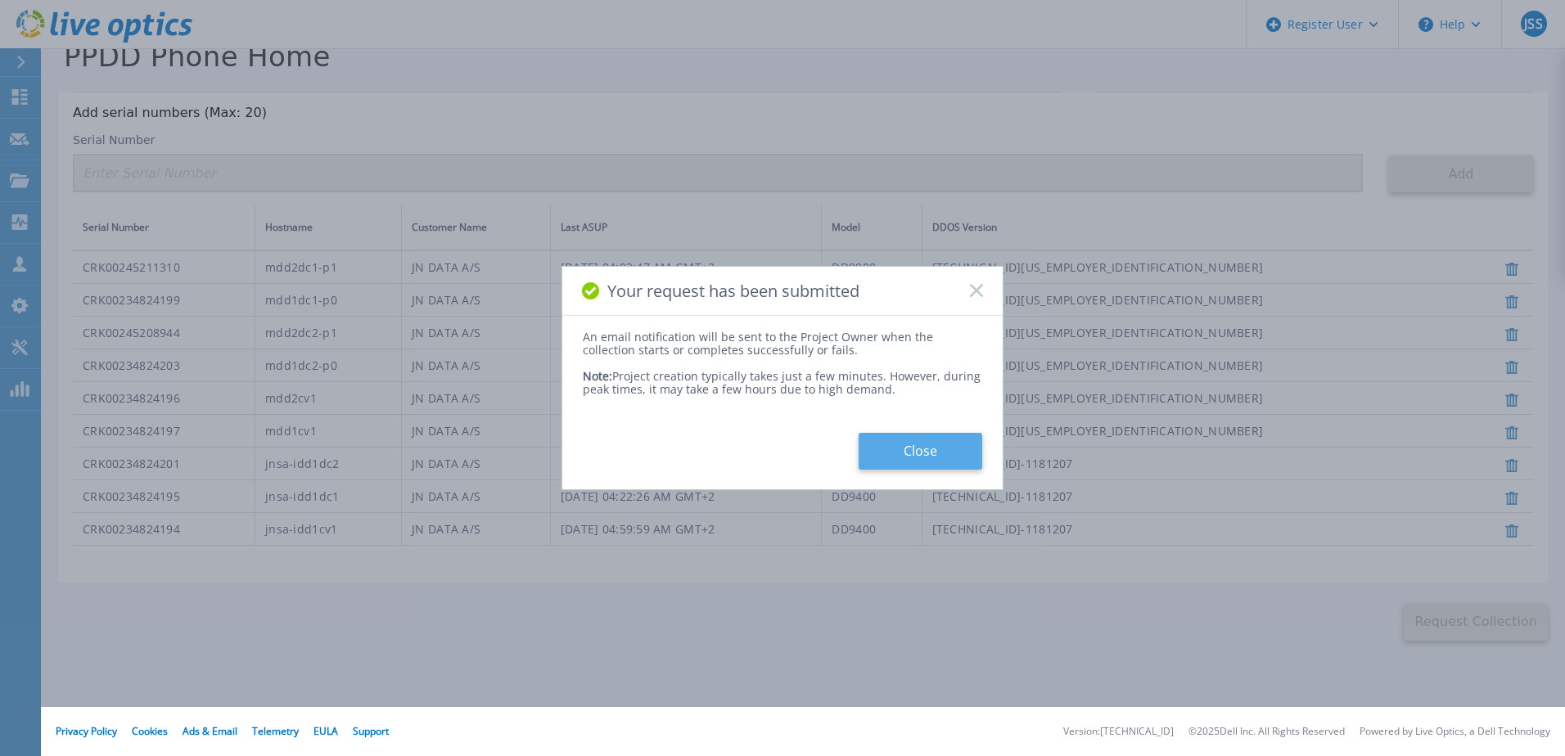
click at [906, 450] on button "Close" at bounding box center [921, 451] width 124 height 37
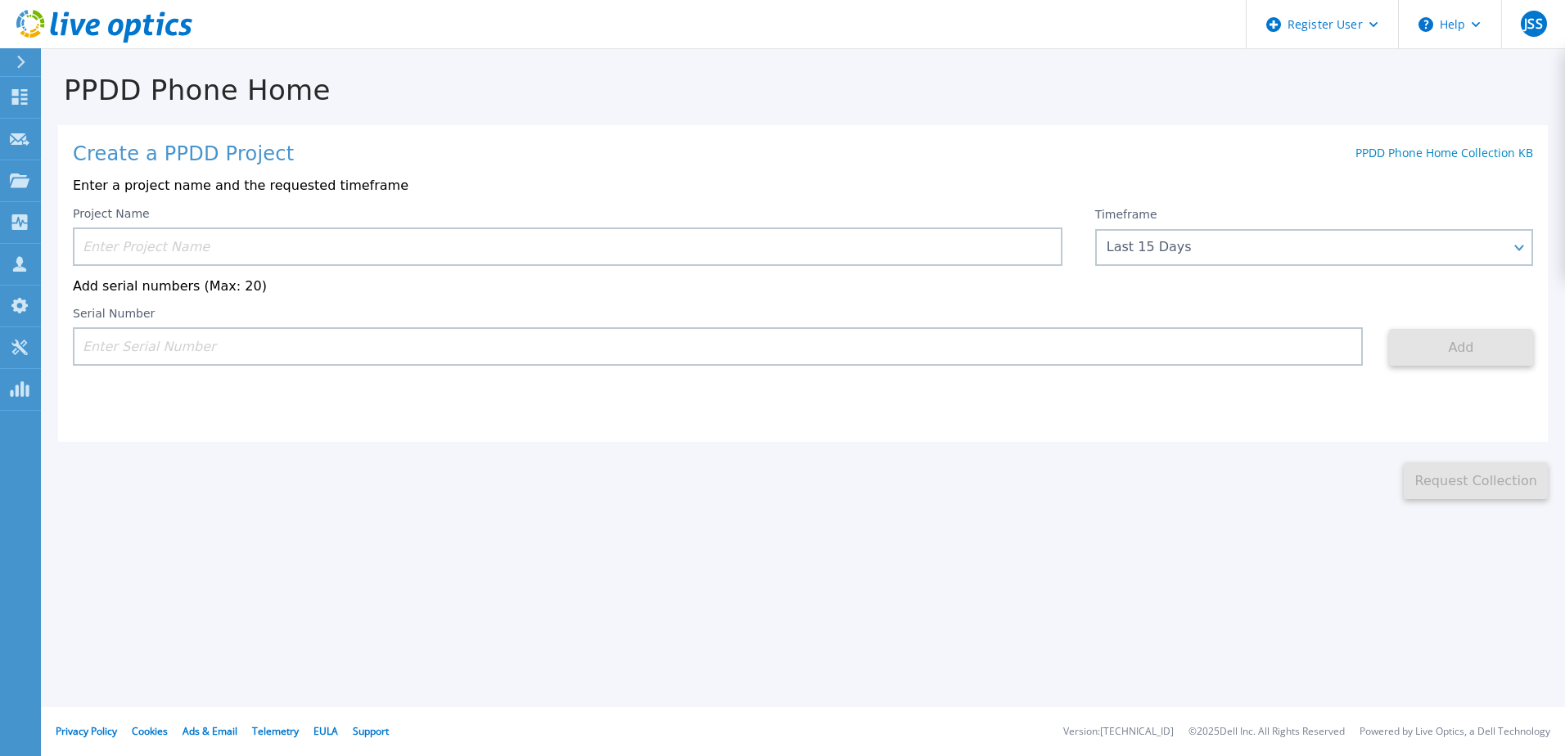
click at [21, 49] on div at bounding box center [28, 62] width 26 height 28
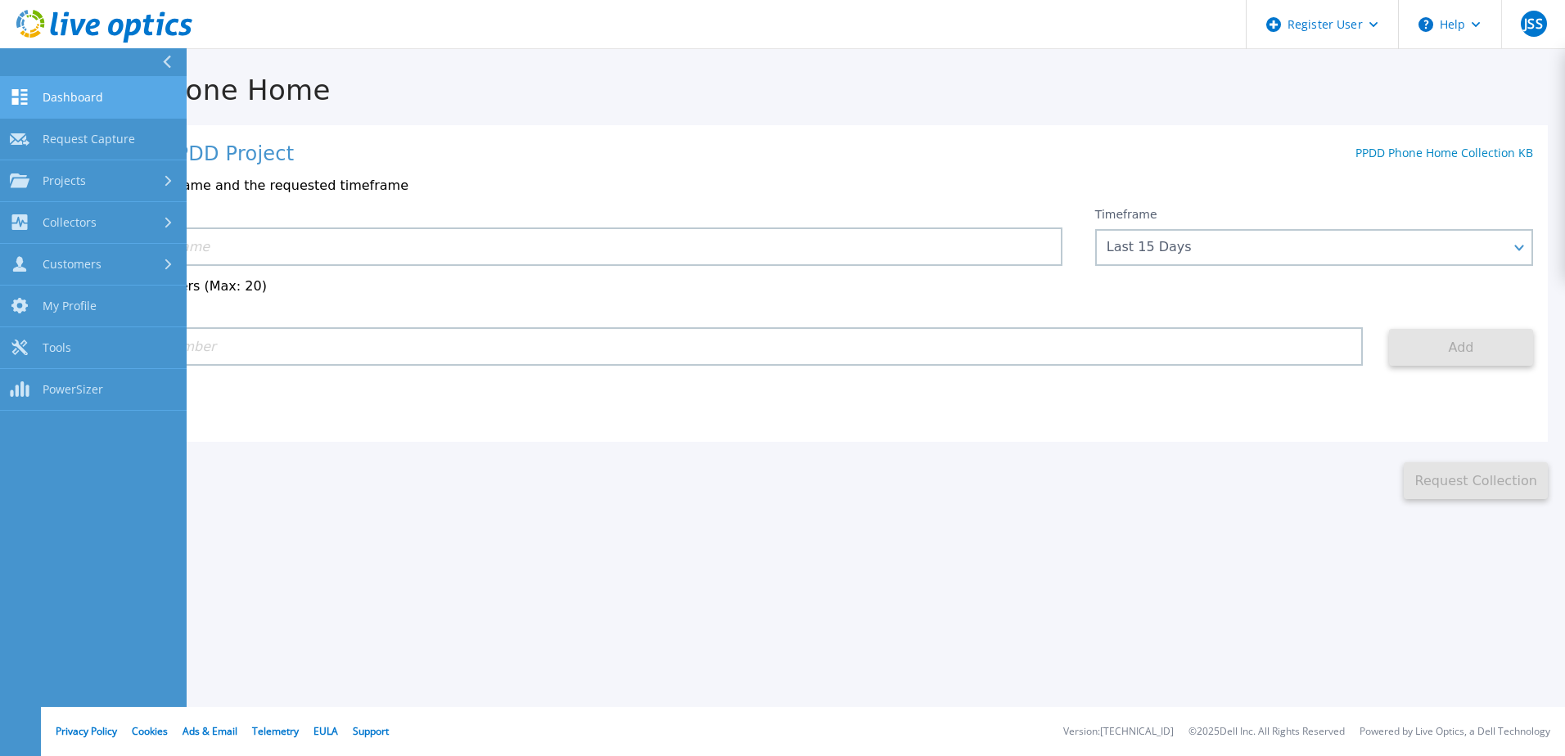
click at [61, 102] on span "Dashboard" at bounding box center [73, 97] width 61 height 15
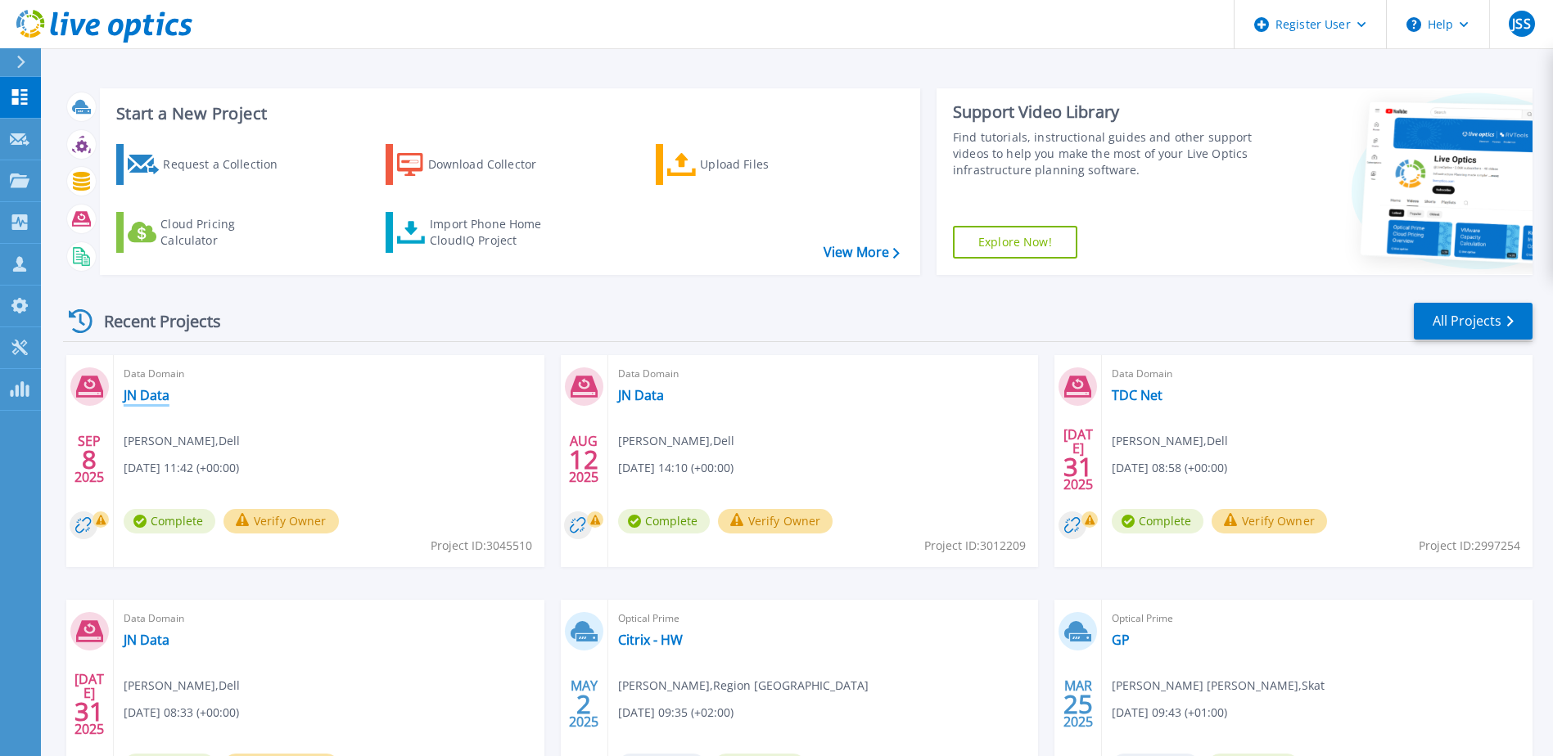
click at [151, 393] on link "JN Data" at bounding box center [147, 395] width 46 height 16
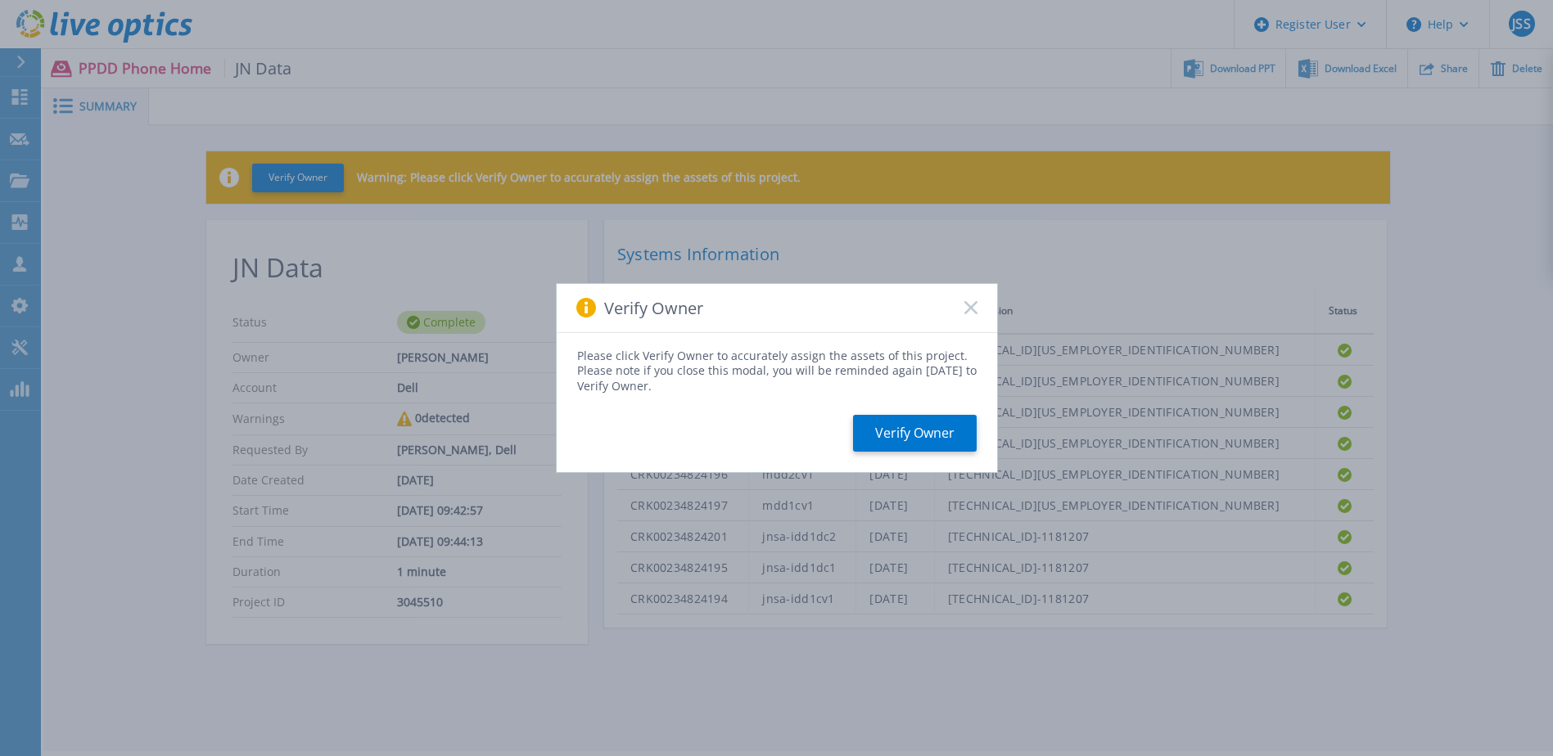
click at [975, 309] on icon at bounding box center [970, 307] width 13 height 13
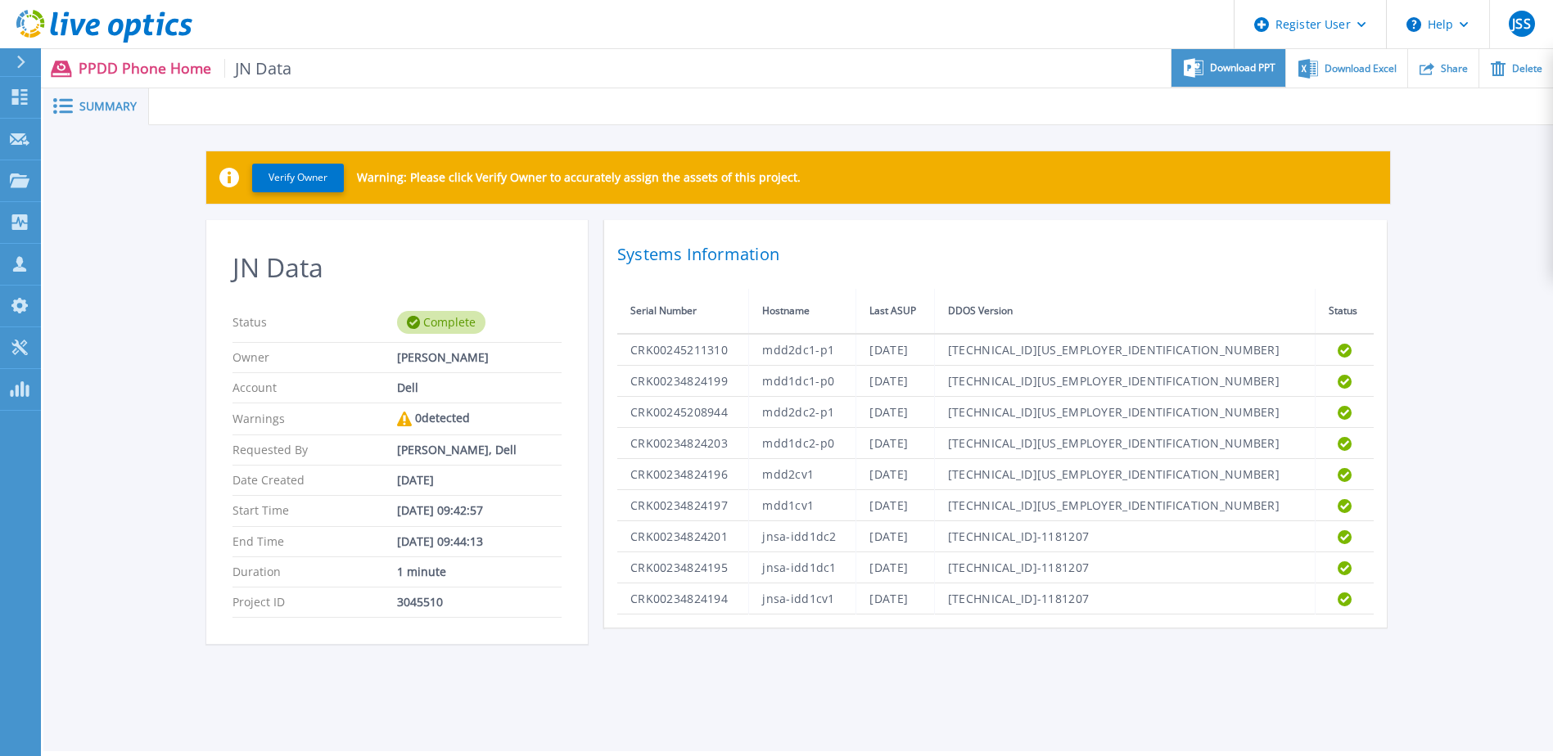
click at [1224, 66] on span "Download PPT" at bounding box center [1242, 68] width 65 height 10
